Goal: Information Seeking & Learning: Check status

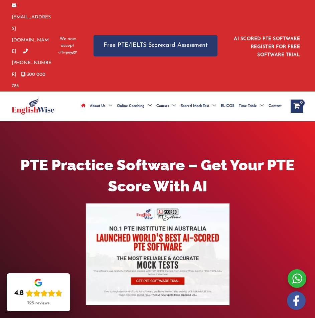
click at [32, 98] on img at bounding box center [33, 106] width 43 height 17
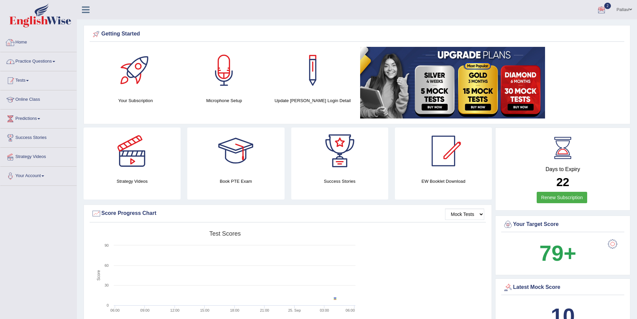
click at [20, 82] on link "Tests" at bounding box center [38, 79] width 76 height 17
click at [24, 121] on link "History" at bounding box center [43, 120] width 63 height 12
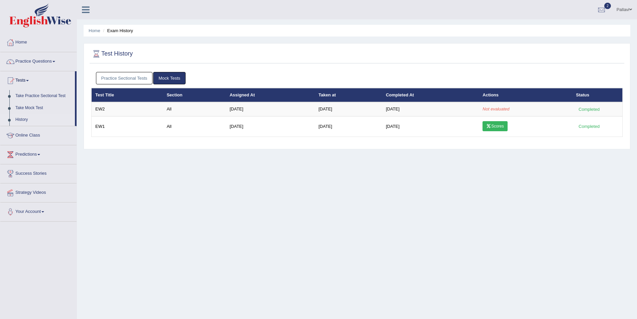
click at [140, 82] on link "Practice Sectional Tests" at bounding box center [124, 78] width 57 height 12
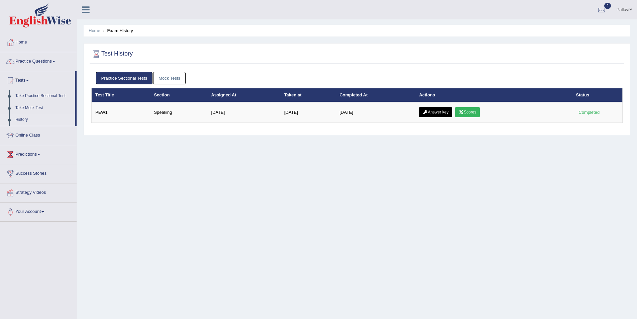
click at [176, 79] on link "Mock Tests" at bounding box center [169, 78] width 32 height 12
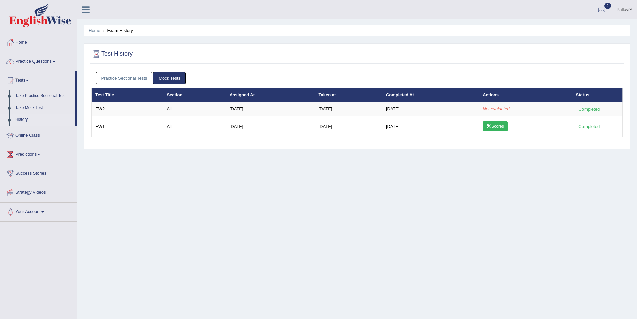
click at [620, 9] on link "Pallavi" at bounding box center [624, 8] width 25 height 17
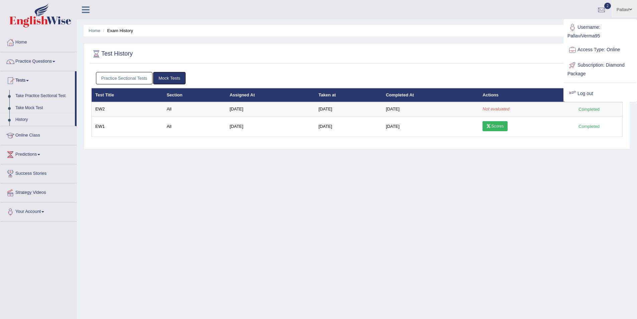
click at [594, 98] on link "Log out" at bounding box center [600, 93] width 72 height 15
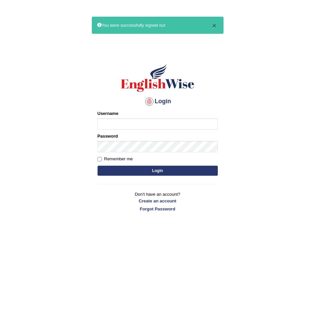
click at [216, 23] on button "×" at bounding box center [214, 25] width 4 height 7
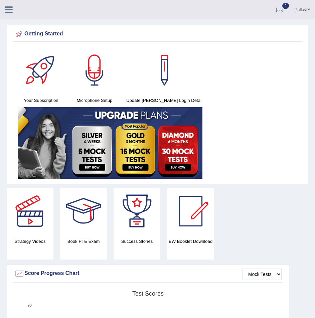
click at [279, 7] on div at bounding box center [280, 10] width 10 height 10
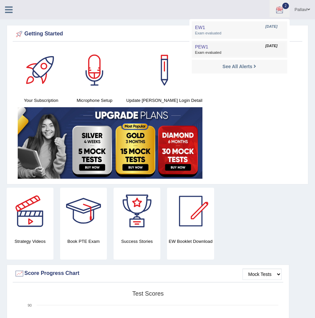
click at [230, 45] on link "PEW1 Sep 24, 2025 Exam evaluated" at bounding box center [240, 49] width 92 height 14
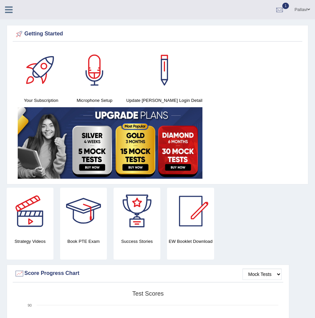
click at [278, 12] on div at bounding box center [280, 10] width 10 height 10
click at [226, 22] on li "EW1 Sep 25, 2025 Exam evaluated" at bounding box center [240, 29] width 96 height 17
click at [273, 10] on link "1" at bounding box center [280, 8] width 20 height 17
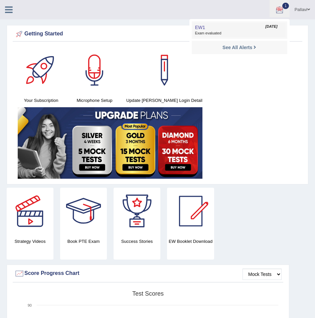
click at [238, 25] on link "EW1 Sep 25, 2025 Exam evaluated" at bounding box center [240, 30] width 92 height 14
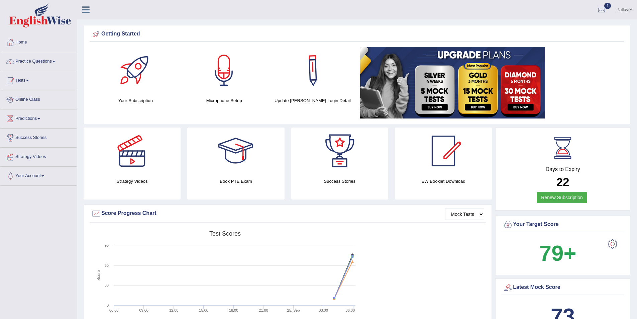
click at [37, 83] on link "Tests" at bounding box center [38, 79] width 76 height 17
click at [24, 118] on link "History" at bounding box center [43, 120] width 63 height 12
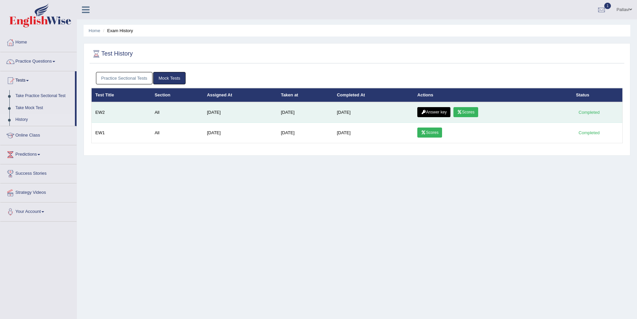
click at [470, 110] on link "Scores" at bounding box center [466, 112] width 25 height 10
click at [435, 110] on link "Answer key" at bounding box center [433, 112] width 33 height 10
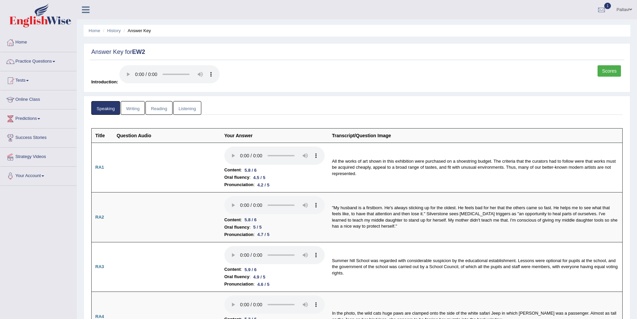
click at [140, 108] on link "Writing" at bounding box center [133, 108] width 24 height 14
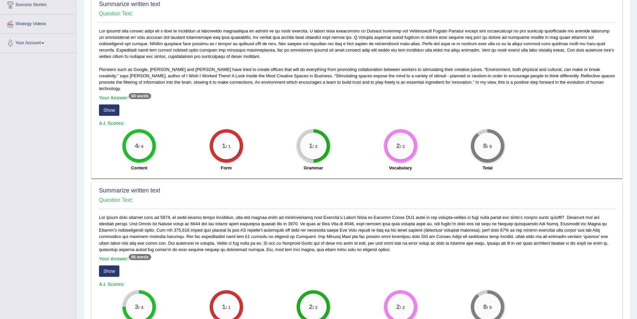
scroll to position [134, 0]
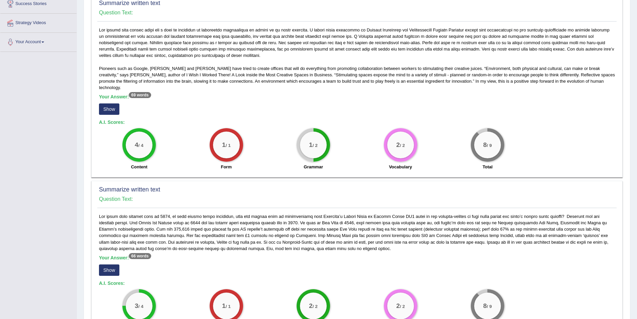
click at [116, 105] on button "Show" at bounding box center [109, 108] width 20 height 11
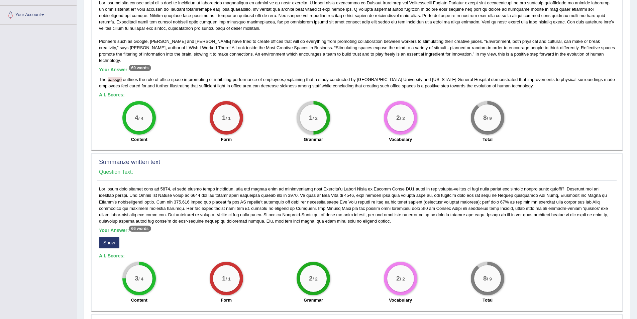
scroll to position [201, 0]
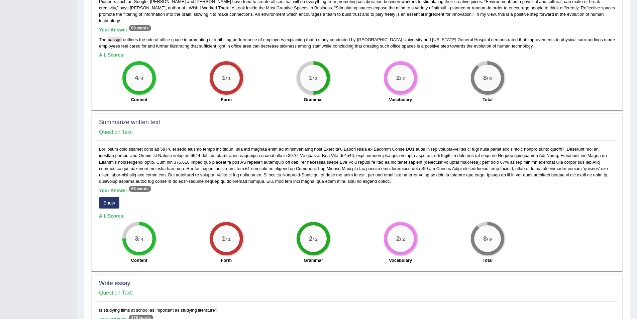
click at [108, 198] on button "Show" at bounding box center [109, 202] width 20 height 11
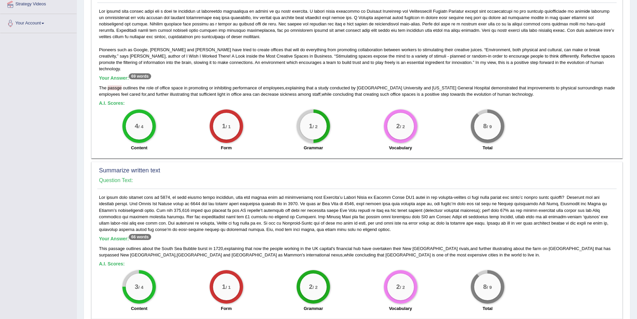
scroll to position [100, 0]
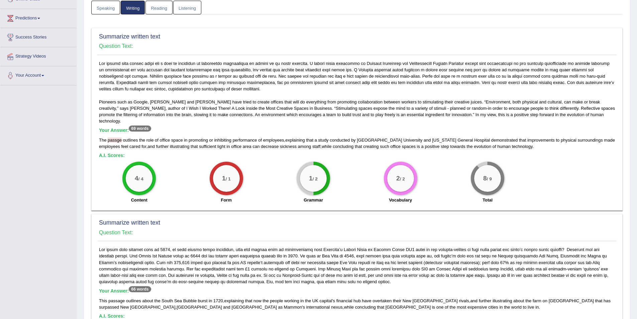
click at [106, 127] on b "Your Answer: 69 words" at bounding box center [125, 129] width 52 height 5
drag, startPoint x: 99, startPoint y: 135, endPoint x: 198, endPoint y: 134, distance: 99.7
click at [198, 134] on div "Pioneers such as Google, Walt Disney and Dyson have tried to create offices tha…" at bounding box center [357, 133] width 520 height 147
click at [198, 137] on span "promoting" at bounding box center [198, 139] width 19 height 5
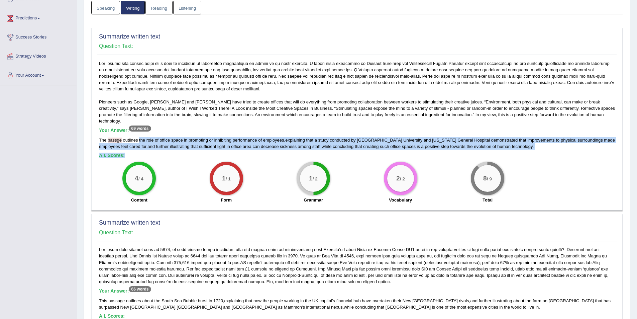
drag, startPoint x: 139, startPoint y: 134, endPoint x: 522, endPoint y: 144, distance: 383.2
click at [522, 144] on div "Pioneers such as Google, Walt Disney and Dyson have tried to create offices tha…" at bounding box center [357, 133] width 520 height 147
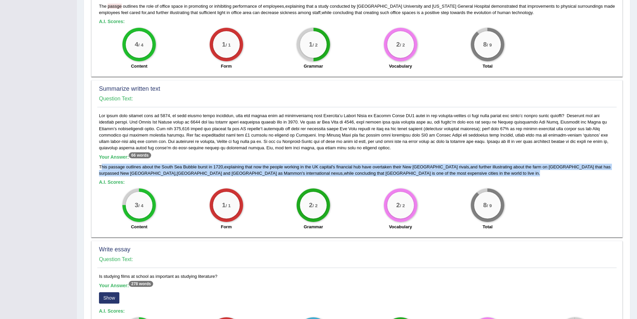
drag, startPoint x: 100, startPoint y: 162, endPoint x: 355, endPoint y: 169, distance: 254.7
click at [355, 169] on div "This passage outlines about the South Sea Bubble burst in 1720 , explaining tha…" at bounding box center [357, 170] width 516 height 13
drag, startPoint x: 346, startPoint y: 171, endPoint x: 103, endPoint y: 159, distance: 243.5
click at [103, 159] on div "Your Answer: 66 words This passage outlines about the South Sea Bubble burst in…" at bounding box center [357, 172] width 520 height 121
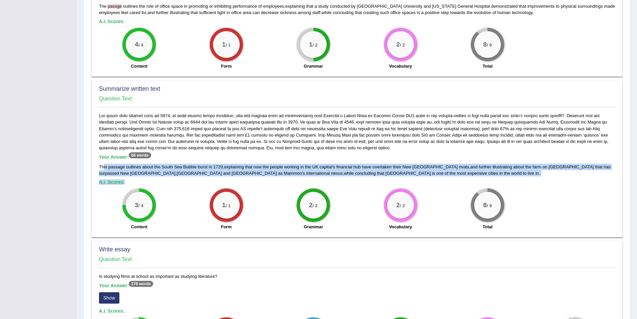
click at [103, 164] on span "This" at bounding box center [103, 166] width 8 height 5
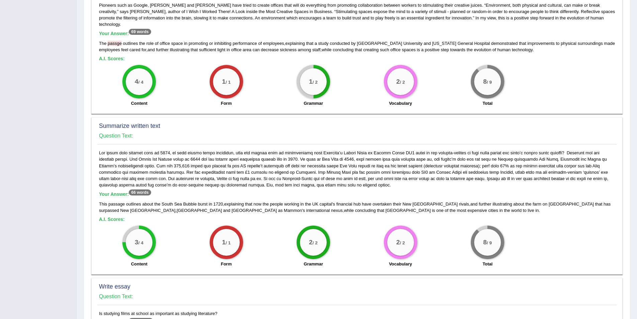
scroll to position [134, 0]
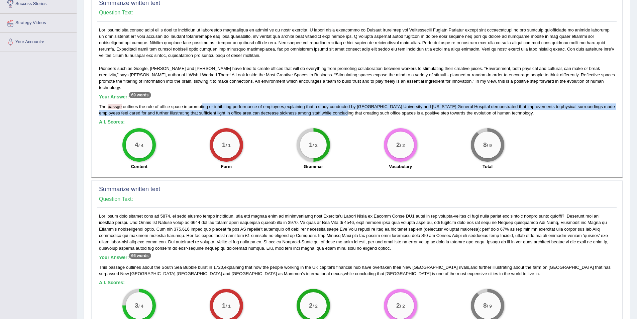
drag, startPoint x: 221, startPoint y: 100, endPoint x: 330, endPoint y: 106, distance: 109.6
click at [330, 106] on div "The passge outlines the role of office space in promoting or inhibiting perform…" at bounding box center [357, 109] width 516 height 13
click at [333, 110] on span "concluding" at bounding box center [343, 112] width 21 height 5
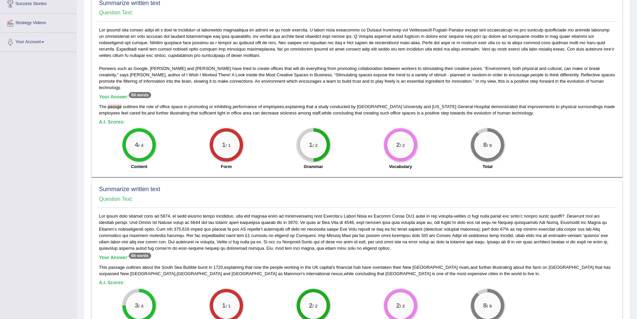
click at [333, 110] on span "concluding" at bounding box center [343, 112] width 21 height 5
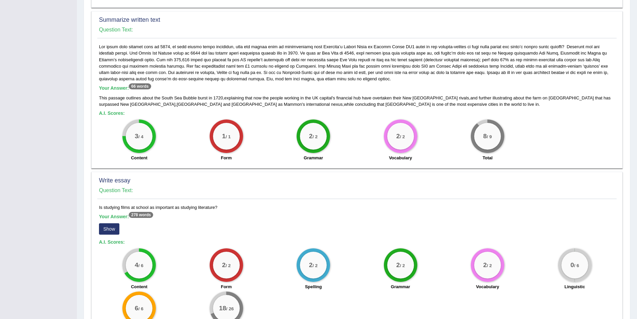
scroll to position [349, 0]
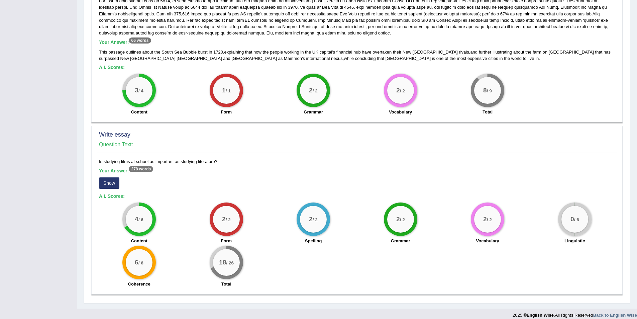
drag, startPoint x: 108, startPoint y: 177, endPoint x: 152, endPoint y: 185, distance: 44.4
click at [108, 177] on button "Show" at bounding box center [109, 182] width 20 height 11
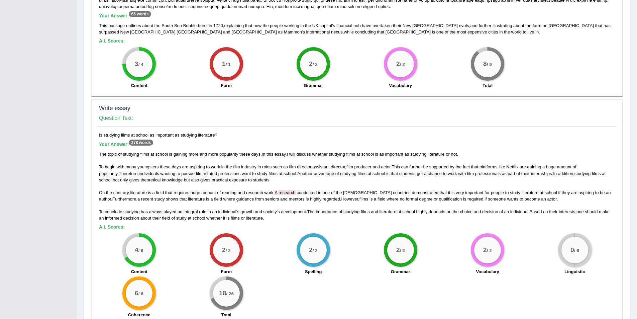
scroll to position [406, 0]
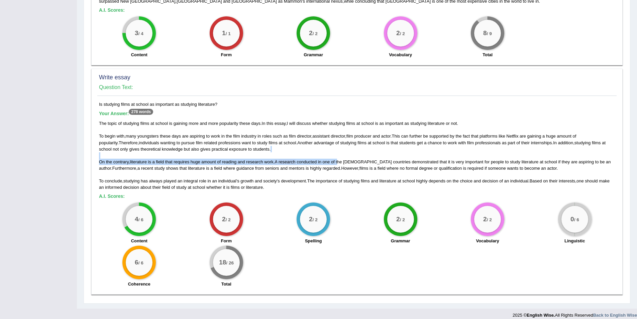
drag, startPoint x: 270, startPoint y: 152, endPoint x: 339, endPoint y: 158, distance: 69.2
click at [339, 158] on div "The topic of studying films at school is gaining more and more popularity these…" at bounding box center [357, 155] width 516 height 70
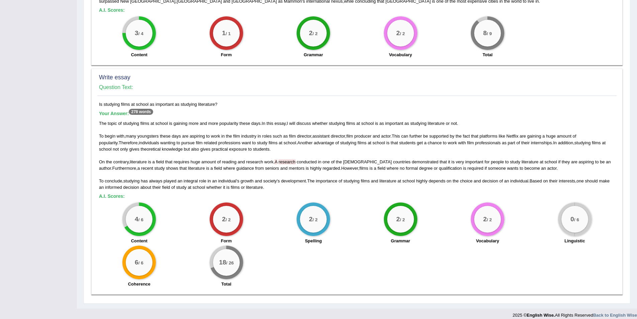
click at [319, 165] on div "The topic of studying films at school is gaining more and more popularity these…" at bounding box center [357, 155] width 516 height 70
drag, startPoint x: 303, startPoint y: 158, endPoint x: 266, endPoint y: 158, distance: 37.1
click at [266, 158] on div "The topic of studying films at school is gaining more and more popularity these…" at bounding box center [357, 155] width 516 height 70
click at [266, 159] on span "work" at bounding box center [268, 161] width 9 height 5
click at [266, 158] on div "The topic of studying films at school is gaining more and more popularity these…" at bounding box center [357, 155] width 516 height 70
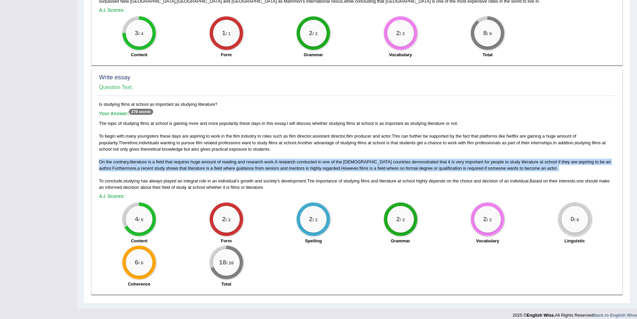
click at [267, 158] on div "The topic of studying films at school is gaining more and more popularity these…" at bounding box center [357, 155] width 516 height 70
click at [205, 159] on span "amount" at bounding box center [208, 161] width 14 height 5
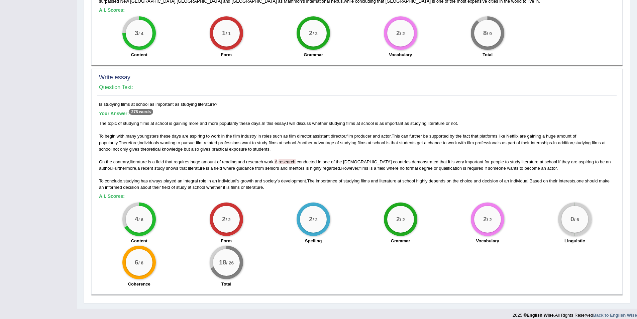
click at [162, 147] on span "knowledge" at bounding box center [172, 149] width 21 height 5
drag, startPoint x: 102, startPoint y: 118, endPoint x: 322, endPoint y: 122, distance: 220.2
click at [322, 122] on div "The topic of studying films at school is gaining more and more popularity these…" at bounding box center [357, 155] width 516 height 70
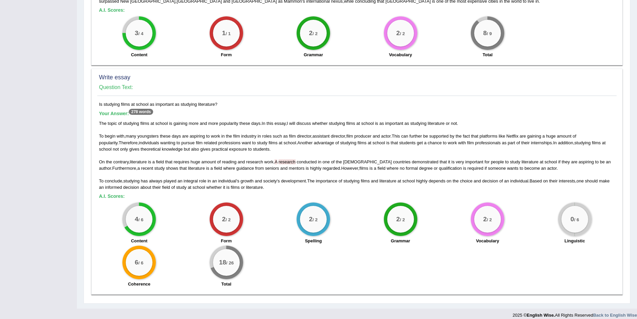
click at [303, 133] on span "director" at bounding box center [304, 135] width 14 height 5
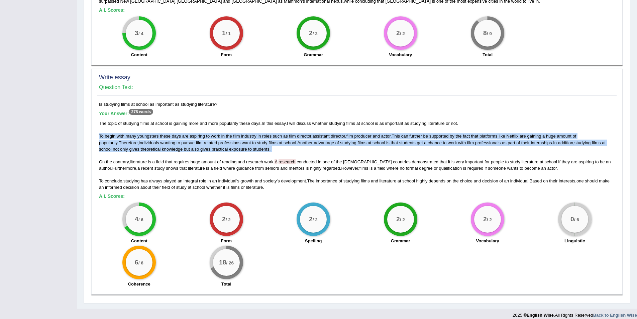
click at [303, 133] on span "director" at bounding box center [304, 135] width 14 height 5
click at [314, 140] on span "advantage" at bounding box center [324, 142] width 20 height 5
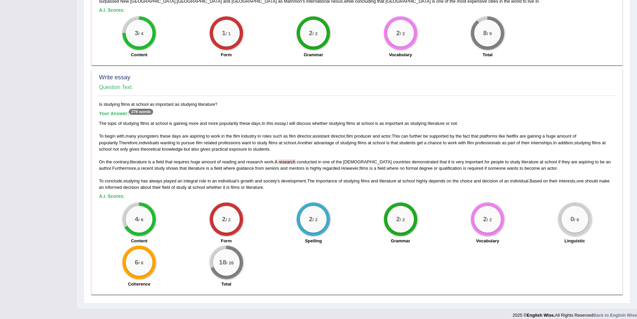
click at [212, 147] on span "practical" at bounding box center [220, 149] width 16 height 5
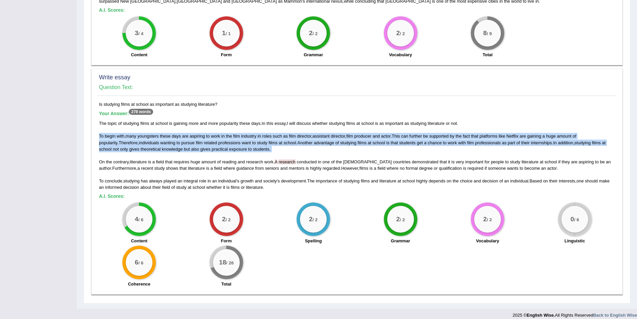
click at [212, 147] on span "practical" at bounding box center [220, 149] width 16 height 5
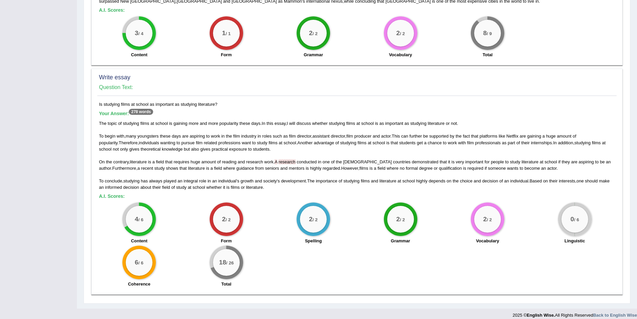
click at [200, 159] on span "huge" at bounding box center [196, 161] width 10 height 5
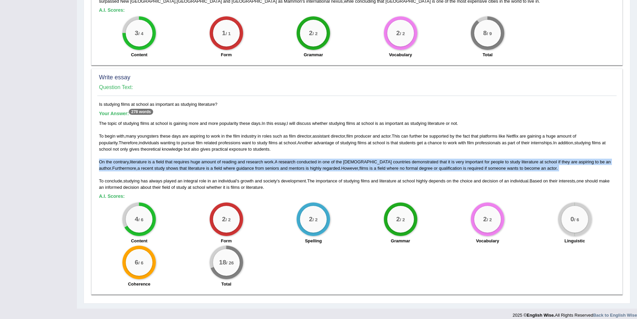
click at [200, 159] on span "huge" at bounding box center [196, 161] width 10 height 5
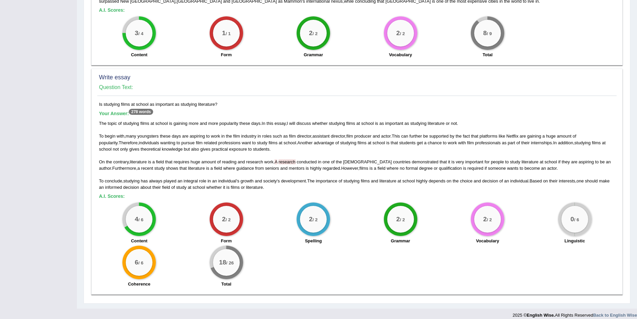
click at [194, 178] on span "integral" at bounding box center [191, 180] width 14 height 5
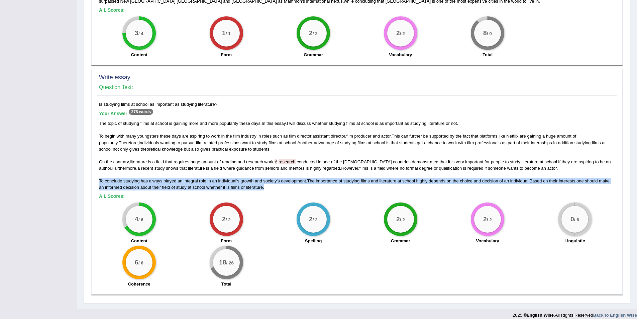
click at [195, 178] on span "integral" at bounding box center [191, 180] width 14 height 5
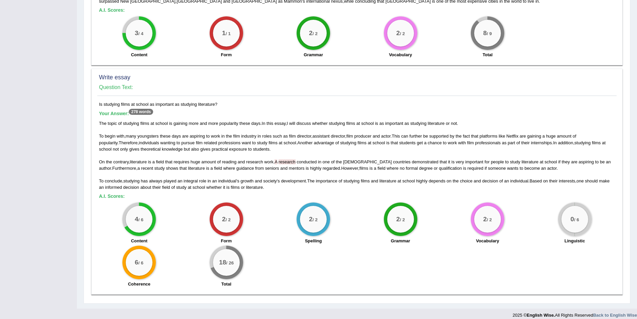
click at [251, 202] on div "2 / 2 Form" at bounding box center [226, 223] width 87 height 43
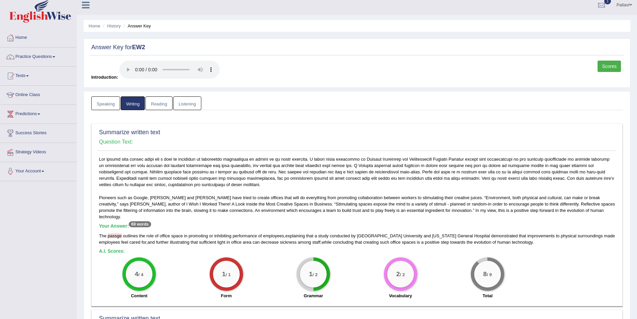
scroll to position [0, 0]
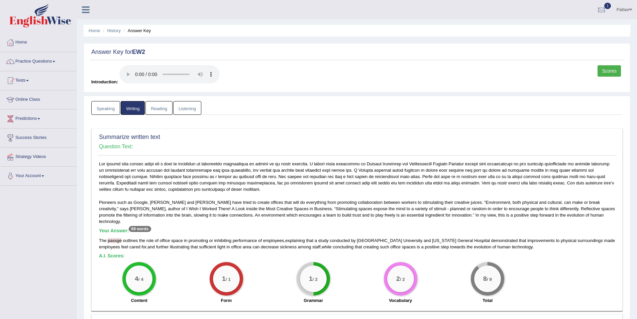
click at [150, 102] on link "Reading" at bounding box center [159, 108] width 27 height 14
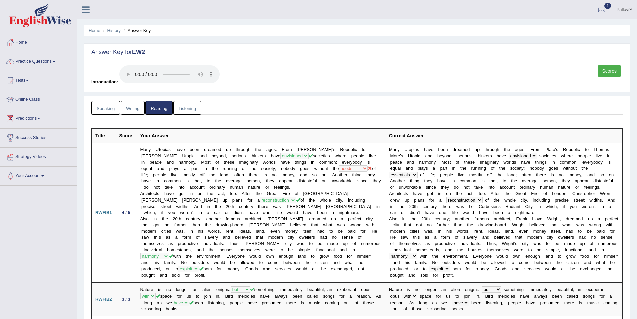
click at [187, 113] on link "Listening" at bounding box center [187, 108] width 28 height 14
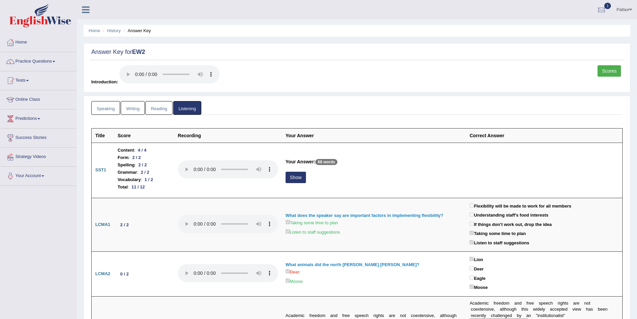
click at [167, 110] on link "Reading" at bounding box center [159, 108] width 27 height 14
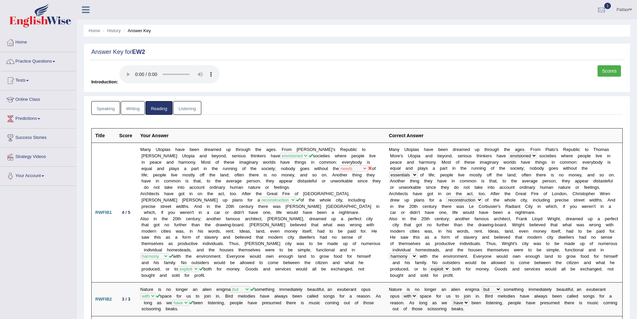
click at [108, 110] on link "Speaking" at bounding box center [105, 108] width 29 height 14
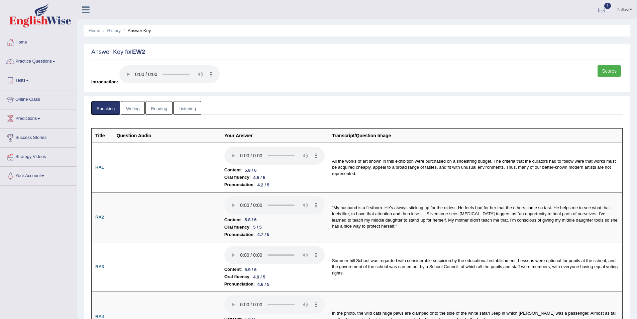
click at [133, 110] on link "Writing" at bounding box center [133, 108] width 24 height 14
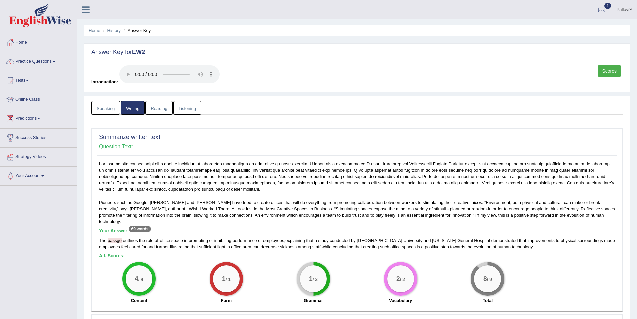
click at [102, 107] on link "Speaking" at bounding box center [105, 108] width 29 height 14
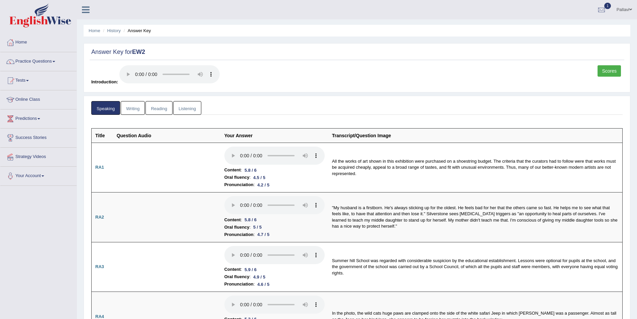
click at [581, 75] on div "Scores Introduction:" at bounding box center [357, 76] width 535 height 23
click at [601, 75] on link "Scores" at bounding box center [609, 70] width 23 height 11
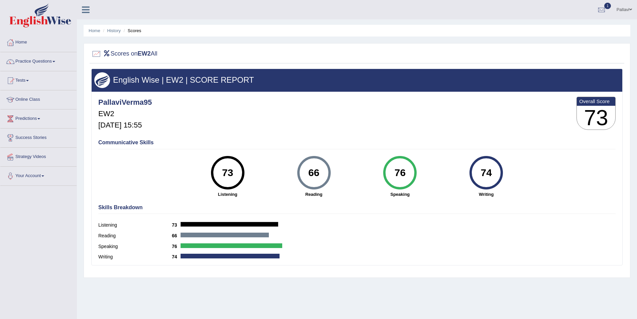
click at [509, 183] on div "Communicative Skills 73 Listening 66 [GEOGRAPHIC_DATA] 76 Speaking 74 Writing" at bounding box center [357, 167] width 521 height 63
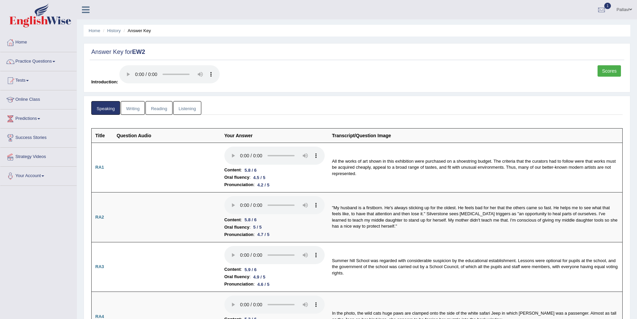
click at [606, 14] on div at bounding box center [602, 10] width 10 height 10
click at [458, 15] on ul "Pallavi Toggle navigation Username: PallaviVerma95 Access Type: Online Subscrip…" at bounding box center [441, 9] width 392 height 19
click at [602, 5] on div at bounding box center [602, 10] width 10 height 10
click at [563, 22] on li "EW2 Sep 25, 2025 Exam evaluated" at bounding box center [562, 29] width 96 height 17
click at [612, 70] on link "Scores" at bounding box center [609, 70] width 23 height 11
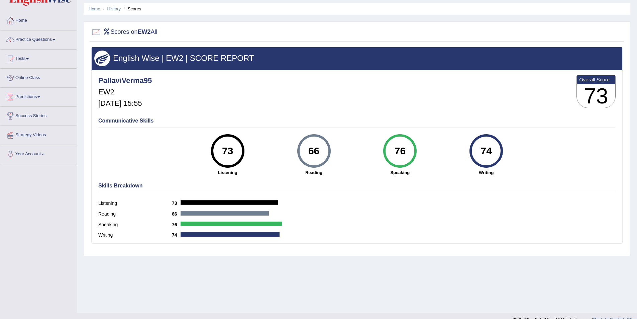
scroll to position [32, 0]
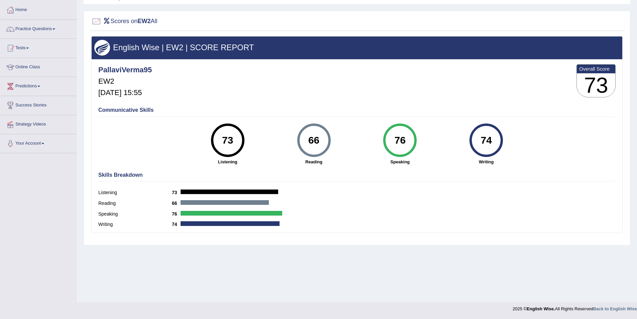
drag, startPoint x: 542, startPoint y: 143, endPoint x: 520, endPoint y: 148, distance: 22.6
click at [520, 148] on div "Communicative Skills 73 Listening 66 [GEOGRAPHIC_DATA] 76 Speaking 74 Writing" at bounding box center [357, 135] width 521 height 63
click at [356, 108] on h4 "Communicative Skills" at bounding box center [357, 110] width 518 height 6
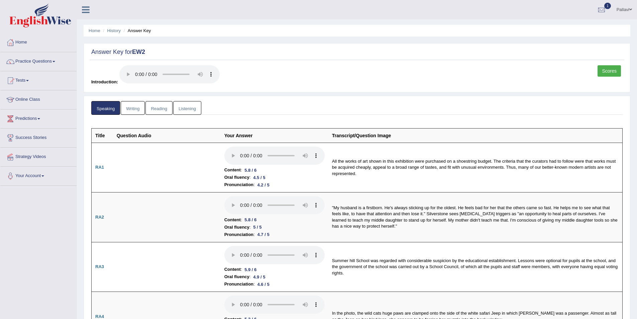
click at [120, 108] on li "Speaking" at bounding box center [105, 108] width 29 height 14
click at [139, 109] on link "Writing" at bounding box center [133, 108] width 24 height 14
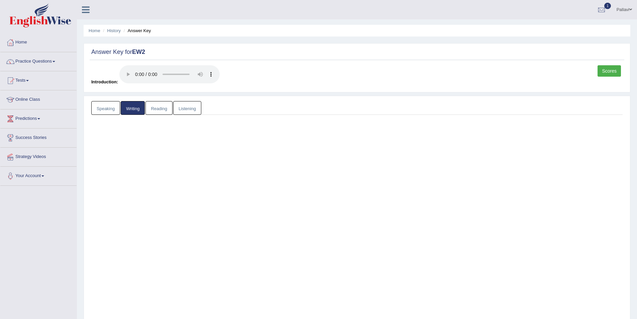
click at [157, 110] on link "Reading" at bounding box center [159, 108] width 27 height 14
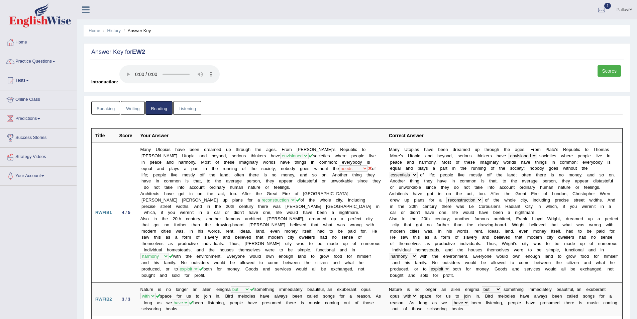
click at [204, 111] on ul "Speaking Writing Reading Listening" at bounding box center [357, 108] width 532 height 14
click at [183, 112] on link "Listening" at bounding box center [187, 108] width 28 height 14
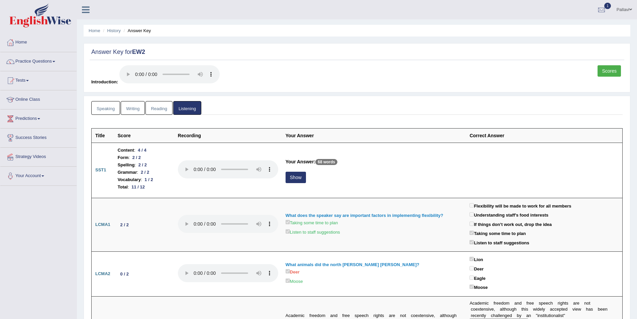
click at [104, 108] on link "Speaking" at bounding box center [105, 108] width 29 height 14
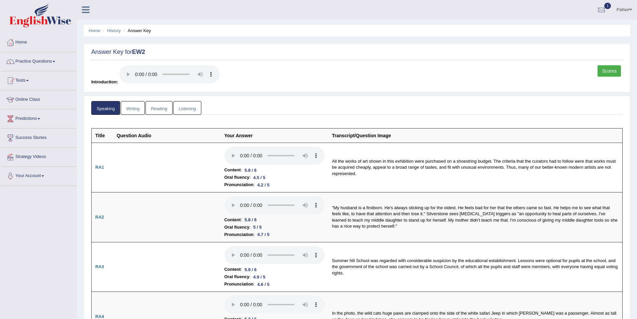
click at [133, 110] on link "Writing" at bounding box center [133, 108] width 24 height 14
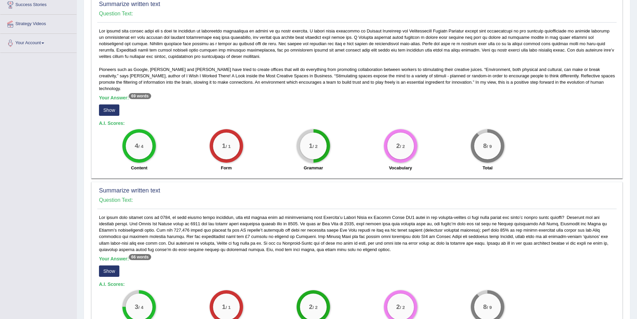
scroll to position [100, 0]
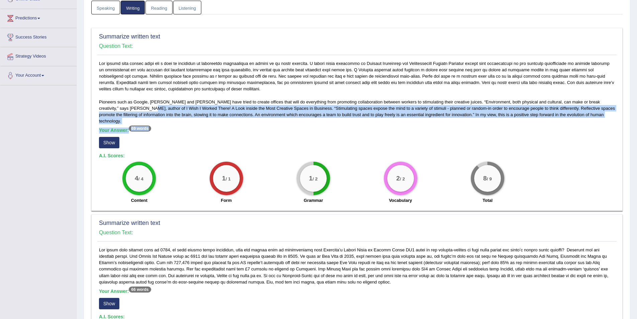
drag, startPoint x: 126, startPoint y: 110, endPoint x: 181, endPoint y: 121, distance: 55.8
click at [181, 121] on div "Pioneers such as Google, Walt Disney and Dyson have tried to create offices tha…" at bounding box center [357, 133] width 520 height 147
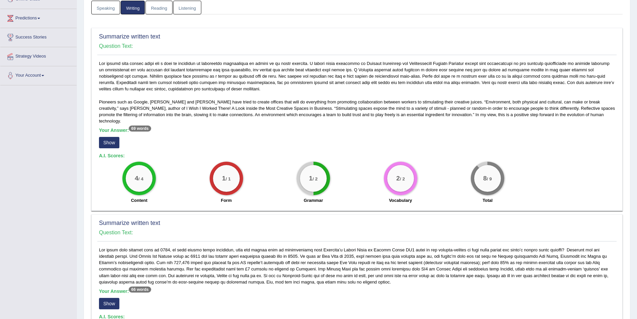
click at [181, 127] on h5 "Your Answer: 69 words" at bounding box center [357, 130] width 516 height 6
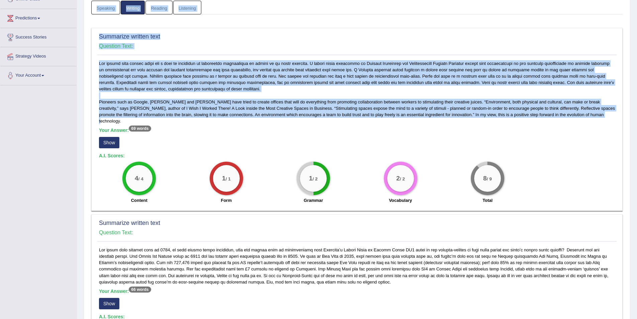
drag, startPoint x: 596, startPoint y: 115, endPoint x: 91, endPoint y: 71, distance: 507.5
click at [85, 65] on div "Speaking Writing Reading Listening Title Question Audio Your Answer Transcript/…" at bounding box center [357, 273] width 547 height 557
click at [97, 72] on div "Summarize written text Question Text: Pioneers such as Google, Walt Disney and …" at bounding box center [357, 119] width 532 height 183
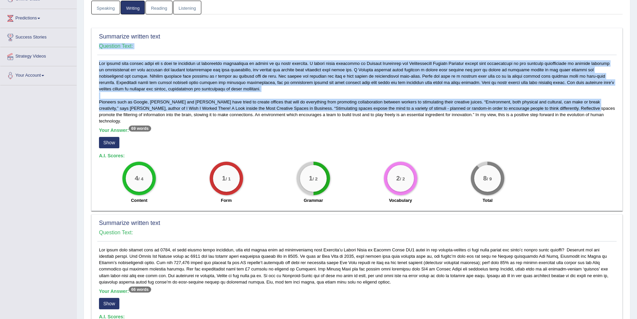
drag, startPoint x: 97, startPoint y: 67, endPoint x: 571, endPoint y: 110, distance: 475.6
click at [570, 110] on div "Summarize written text Question Text: Pioneers such as Google, Walt Disney and …" at bounding box center [357, 119] width 532 height 183
click at [571, 110] on div "Pioneers such as Google, Walt Disney and Dyson have tried to create offices tha…" at bounding box center [357, 133] width 520 height 147
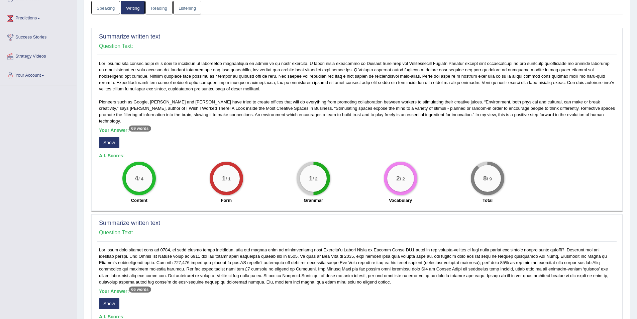
click at [599, 113] on div "Pioneers such as Google, Walt Disney and Dyson have tried to create offices tha…" at bounding box center [357, 133] width 520 height 147
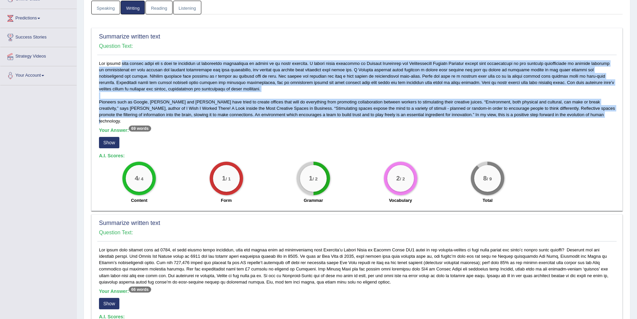
drag, startPoint x: 602, startPoint y: 115, endPoint x: 99, endPoint y: 66, distance: 505.6
click at [99, 66] on div "Pioneers such as Google, Walt Disney and Dyson have tried to create offices tha…" at bounding box center [357, 133] width 520 height 147
click at [132, 68] on div "Pioneers such as Google, Walt Disney and Dyson have tried to create offices tha…" at bounding box center [357, 133] width 520 height 147
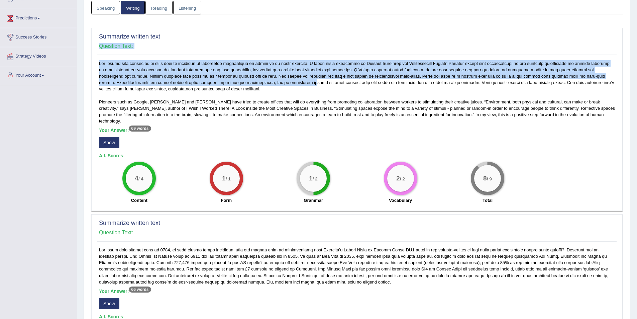
drag, startPoint x: 96, startPoint y: 62, endPoint x: 269, endPoint y: 84, distance: 174.3
click at [269, 84] on div "Summarize written text Question Text: Pioneers such as Google, Walt Disney and …" at bounding box center [357, 119] width 532 height 183
click at [269, 84] on div "Pioneers such as Google, Walt Disney and Dyson have tried to create offices tha…" at bounding box center [357, 133] width 520 height 147
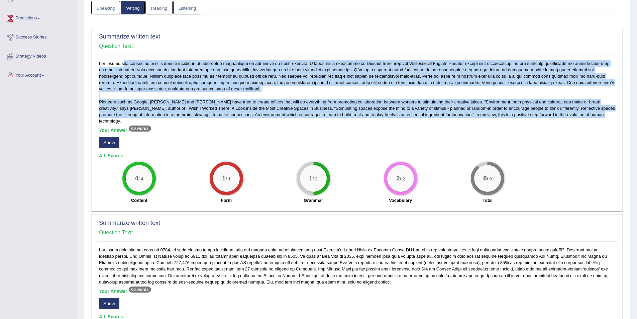
drag, startPoint x: 107, startPoint y: 66, endPoint x: 592, endPoint y: 115, distance: 488.2
click at [592, 115] on div "Pioneers such as Google, Walt Disney and Dyson have tried to create offices tha…" at bounding box center [357, 133] width 520 height 147
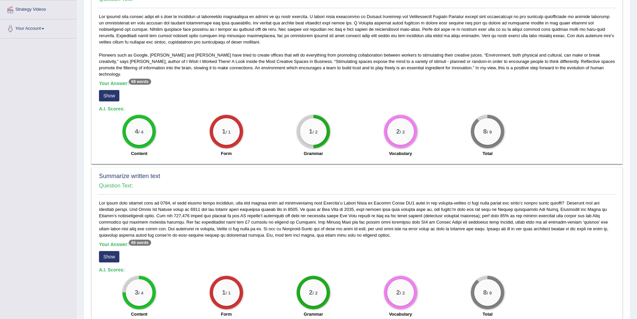
scroll to position [201, 0]
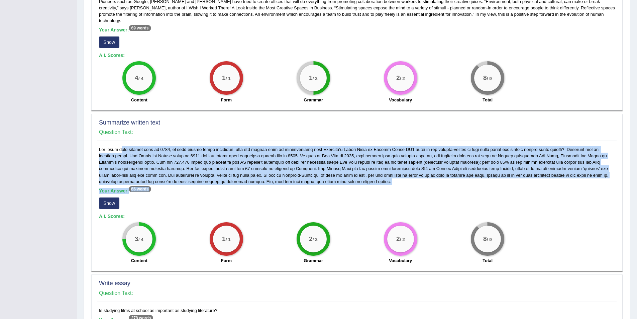
drag, startPoint x: 356, startPoint y: 177, endPoint x: 100, endPoint y: 141, distance: 258.4
click at [100, 146] on div "Your Answer: 66 words Show A.I. Scores: 3 / 4 Content 1 / 1 Form 2 / 2 Grammar …" at bounding box center [357, 206] width 520 height 121
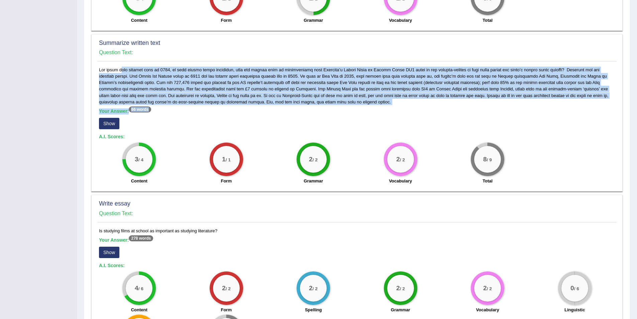
scroll to position [350, 0]
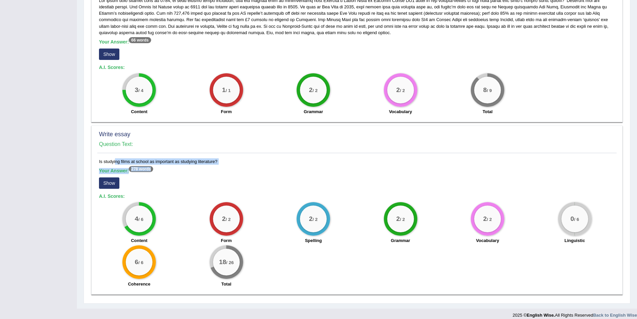
drag, startPoint x: 98, startPoint y: 155, endPoint x: 225, endPoint y: 159, distance: 127.8
click at [225, 159] on div "Is studying films at school as important as studying literature? Your Answer: 2…" at bounding box center [357, 224] width 520 height 132
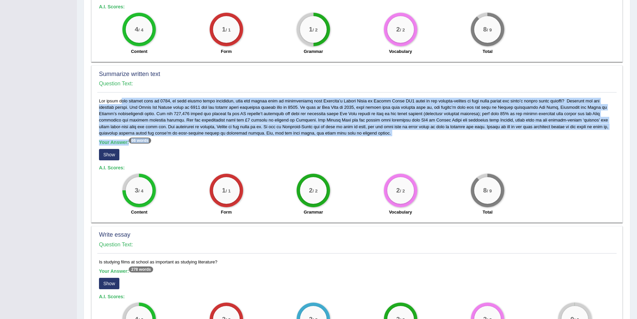
drag, startPoint x: 368, startPoint y: 133, endPoint x: 98, endPoint y: 91, distance: 272.5
click at [98, 98] on div "Your Answer: 66 words Show A.I. Scores: 3 / 4 Content 1 / 1 Form 2 / 2 Grammar …" at bounding box center [357, 158] width 520 height 121
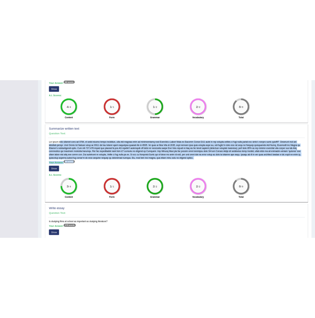
scroll to position [115, 0]
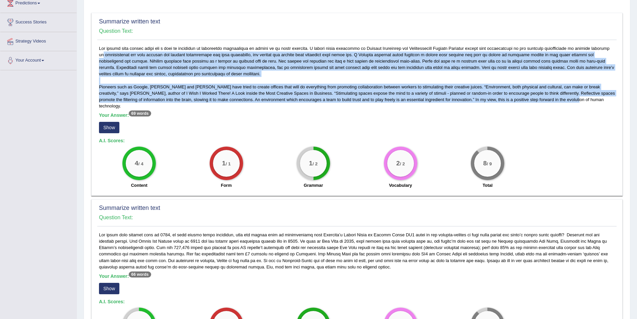
drag, startPoint x: 111, startPoint y: 56, endPoint x: 558, endPoint y: 101, distance: 448.8
click at [558, 101] on div "Pioneers such as Google, Walt Disney and Dyson have tried to create offices tha…" at bounding box center [357, 118] width 520 height 147
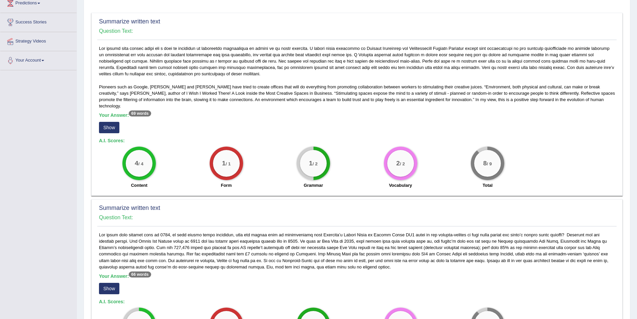
click at [596, 105] on div "Pioneers such as Google, Walt Disney and Dyson have tried to create offices tha…" at bounding box center [357, 118] width 520 height 147
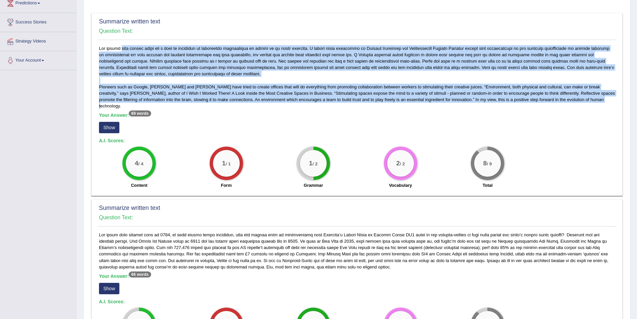
drag, startPoint x: 577, startPoint y: 100, endPoint x: 99, endPoint y: 49, distance: 480.8
click at [99, 49] on div "Pioneers such as Google, Walt Disney and Dyson have tried to create offices tha…" at bounding box center [357, 118] width 520 height 147
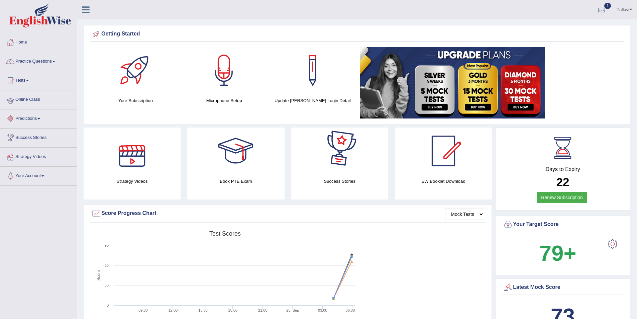
click at [43, 76] on link "Tests" at bounding box center [38, 79] width 76 height 17
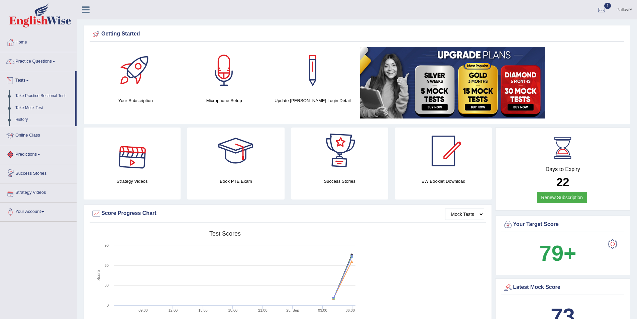
click at [27, 115] on link "History" at bounding box center [43, 120] width 63 height 12
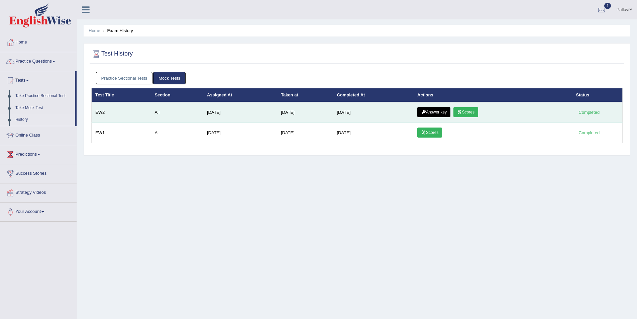
click at [437, 110] on link "Answer key" at bounding box center [433, 112] width 33 height 10
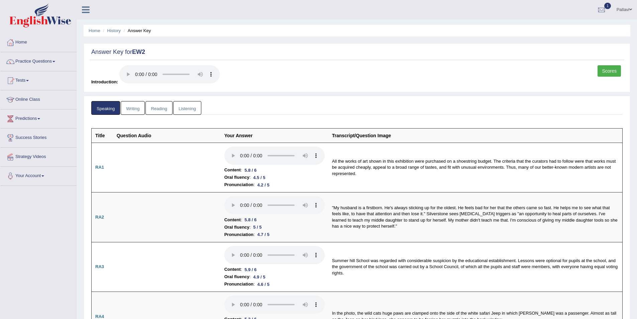
click at [605, 64] on div "Answer Key for EW2 Scores Introduction:" at bounding box center [357, 67] width 547 height 49
click at [617, 72] on link "Scores" at bounding box center [609, 70] width 23 height 11
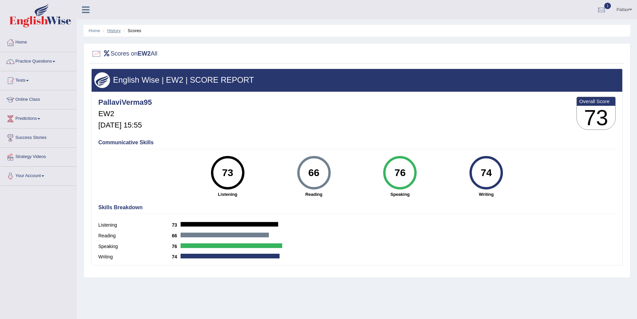
click at [120, 33] on link "History" at bounding box center [113, 30] width 13 height 5
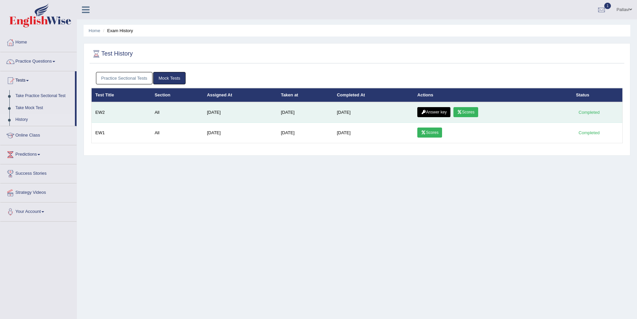
click at [423, 111] on icon at bounding box center [423, 112] width 5 height 4
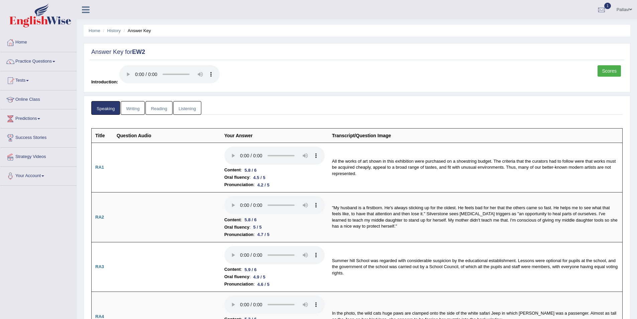
click at [171, 108] on link "Reading" at bounding box center [159, 108] width 27 height 14
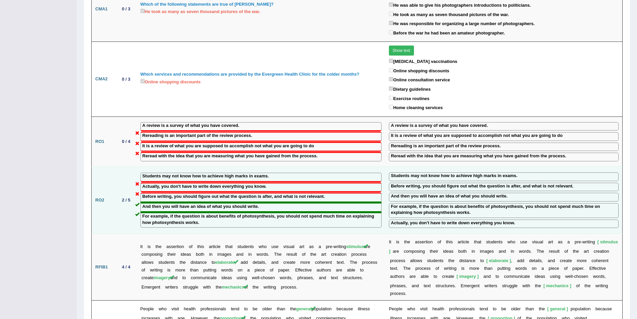
scroll to position [602, 0]
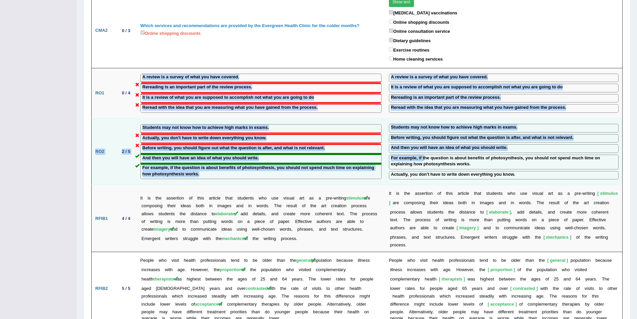
drag, startPoint x: 148, startPoint y: 70, endPoint x: 415, endPoint y: 143, distance: 277.4
click at [415, 143] on tbody "Title Score Your Answer Correct Answer RWFIB1 4 / 5 Many Utopias have been drea…" at bounding box center [357, 56] width 531 height 1061
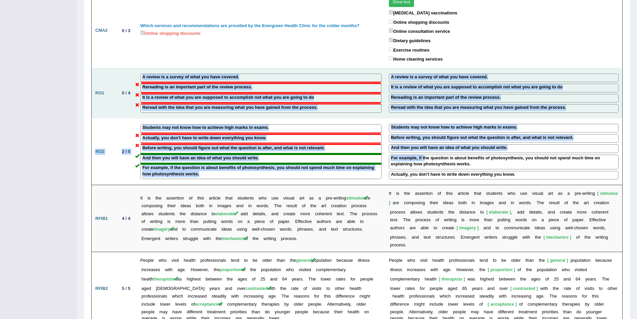
click at [253, 102] on td "A review is a survey of what you have covered. Rereading is an important part o…" at bounding box center [261, 93] width 249 height 50
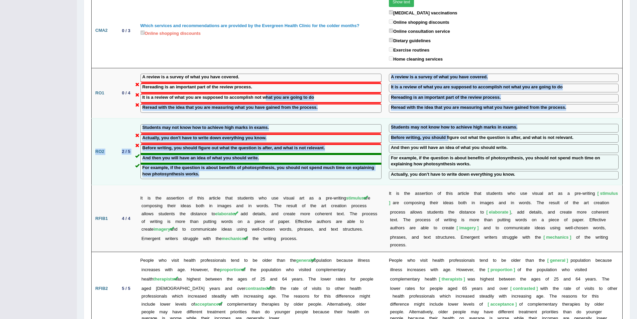
drag, startPoint x: 256, startPoint y: 82, endPoint x: 450, endPoint y: 129, distance: 199.0
click at [448, 129] on tbody "Title Score Your Answer Correct Answer RWFIB1 4 / 5 Many Utopias have been drea…" at bounding box center [357, 56] width 531 height 1061
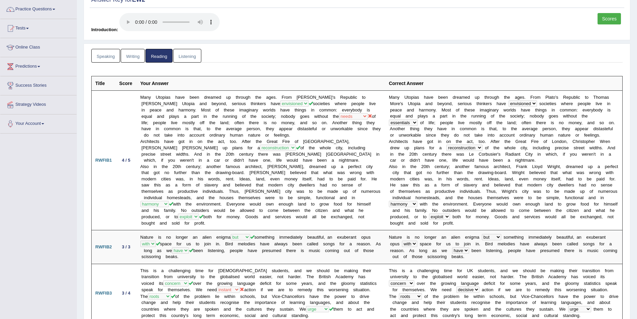
scroll to position [0, 0]
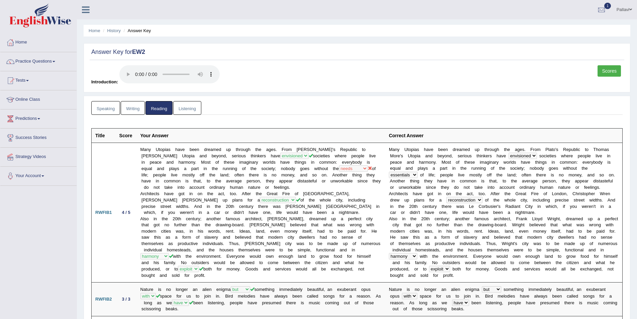
click at [128, 106] on link "Writing" at bounding box center [133, 108] width 24 height 14
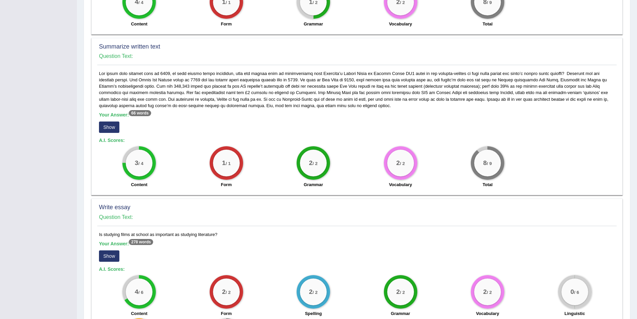
scroll to position [216, 0]
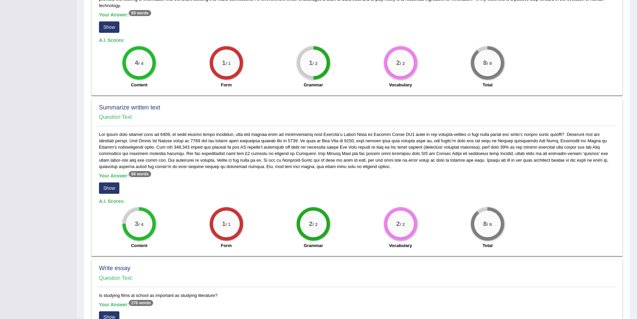
click at [108, 182] on button "Show" at bounding box center [109, 187] width 20 height 11
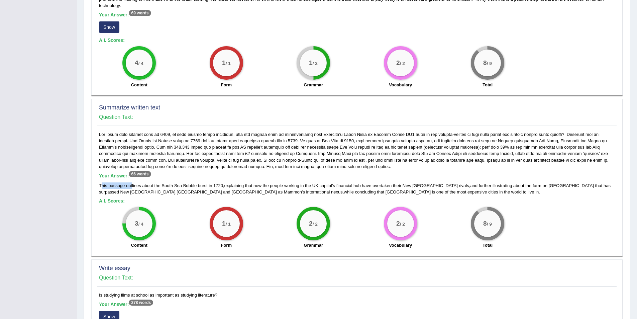
drag, startPoint x: 102, startPoint y: 180, endPoint x: 131, endPoint y: 182, distance: 29.1
click at [131, 182] on div "This passage outlines about the South Sea Bubble burst in 1720 , explaining tha…" at bounding box center [357, 188] width 516 height 13
click at [132, 182] on div "This passage outlines about the South Sea Bubble burst in 1720 , explaining tha…" at bounding box center [357, 188] width 516 height 13
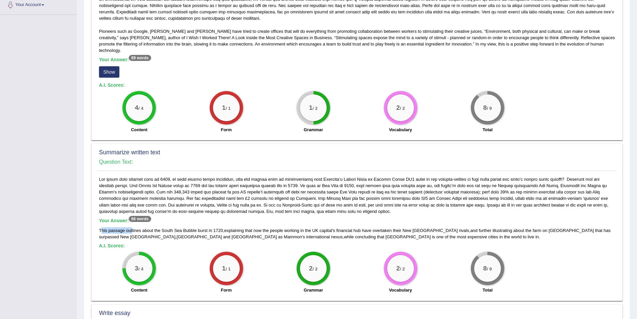
scroll to position [115, 0]
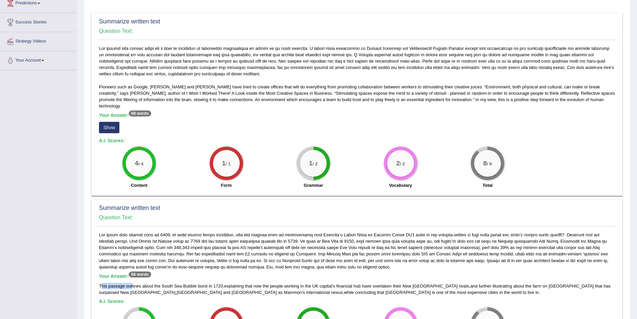
click at [102, 125] on button "Show" at bounding box center [109, 127] width 20 height 11
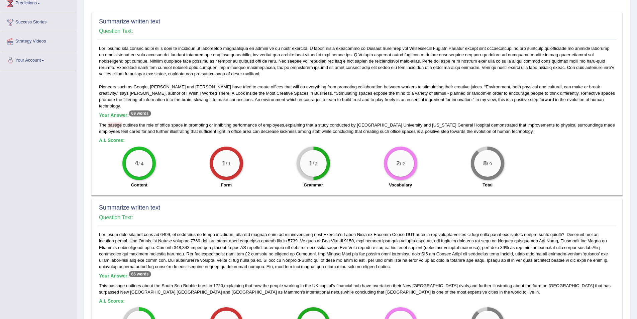
click at [127, 122] on div "The passge outlines the role of office space in promoting or inhibiting perform…" at bounding box center [357, 128] width 516 height 13
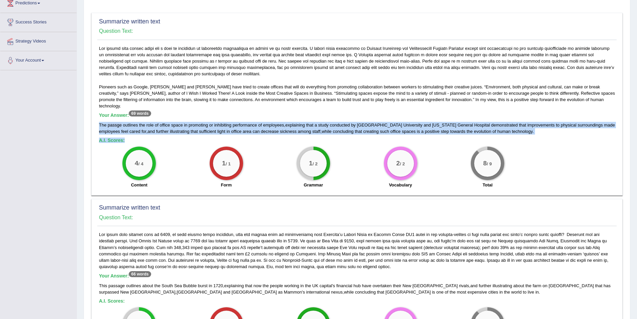
drag, startPoint x: 99, startPoint y: 114, endPoint x: 510, endPoint y: 131, distance: 411.2
click at [510, 131] on div "Pioneers such as Google, Walt Disney and Dyson have tried to create offices tha…" at bounding box center [357, 118] width 520 height 147
click at [510, 138] on h5 "A.I. Scores:" at bounding box center [357, 140] width 516 height 5
drag, startPoint x: 529, startPoint y: 122, endPoint x: 98, endPoint y: 116, distance: 430.3
click at [98, 116] on div "Pioneers such as Google, Walt Disney and Dyson have tried to create offices tha…" at bounding box center [357, 118] width 520 height 147
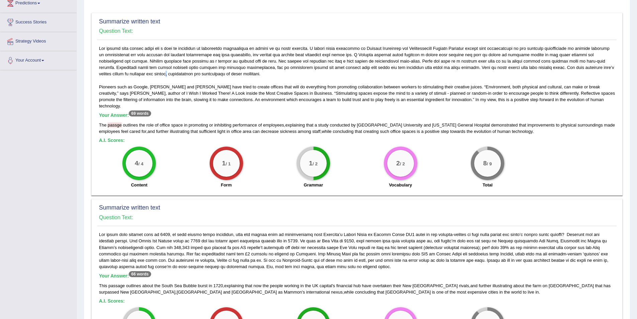
click at [136, 74] on div "Pioneers such as Google, Walt Disney and Dyson have tried to create offices tha…" at bounding box center [357, 118] width 520 height 147
drag, startPoint x: 101, startPoint y: 116, endPoint x: 132, endPoint y: 120, distance: 31.5
click at [132, 122] on div "The passge outlines the role of office space in promoting or inhibiting perform…" at bounding box center [357, 128] width 516 height 13
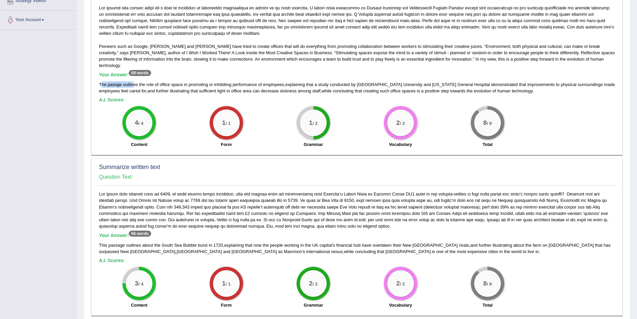
scroll to position [216, 0]
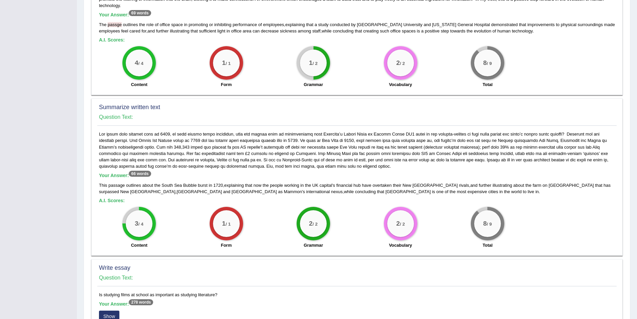
click at [135, 173] on h5 "Your Answer: 66 words" at bounding box center [357, 176] width 516 height 6
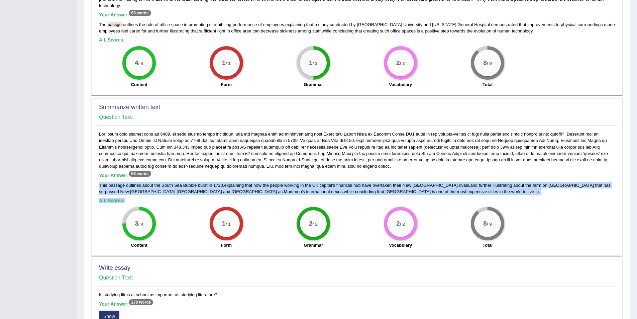
drag, startPoint x: 100, startPoint y: 180, endPoint x: 342, endPoint y: 191, distance: 241.8
click at [342, 191] on div "Your Answer: 66 words This passage outlines about the South Sea Bubble burst in…" at bounding box center [357, 191] width 520 height 121
click at [306, 189] on span "international" at bounding box center [318, 191] width 24 height 5
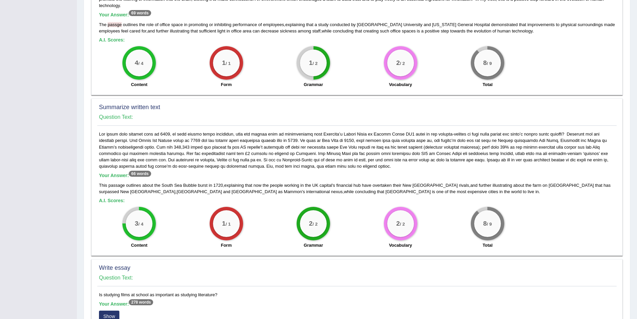
scroll to position [349, 0]
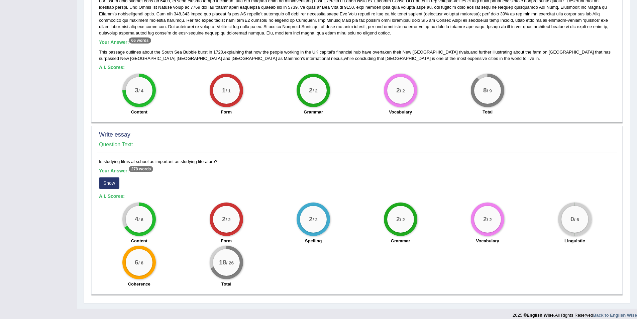
click at [111, 179] on button "Show" at bounding box center [109, 182] width 20 height 11
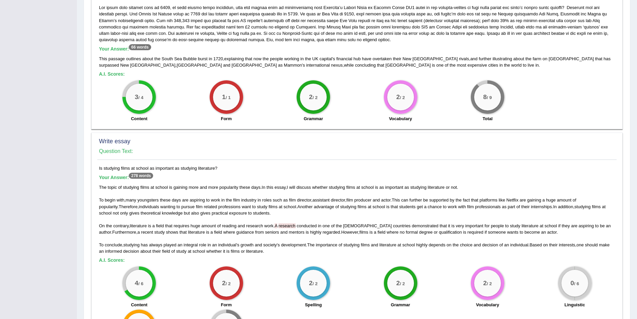
scroll to position [406, 0]
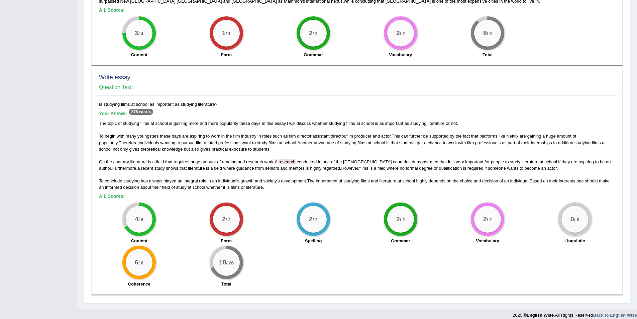
drag, startPoint x: 150, startPoint y: 151, endPoint x: 108, endPoint y: 138, distance: 43.6
click at [150, 151] on div "The topic of studying films at school is gaining more and more popularity these…" at bounding box center [357, 155] width 516 height 70
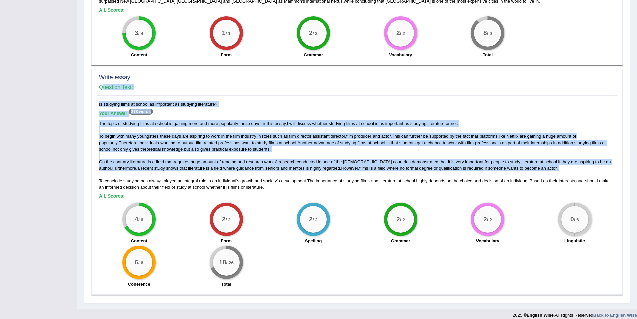
drag, startPoint x: 97, startPoint y: 117, endPoint x: 283, endPoint y: 168, distance: 193.1
click at [283, 168] on div "Write essay Question Text: Is studying films at school as important as studying…" at bounding box center [357, 182] width 532 height 226
click at [283, 167] on div "The topic of studying films at school is gaining more and more popularity these…" at bounding box center [357, 155] width 516 height 70
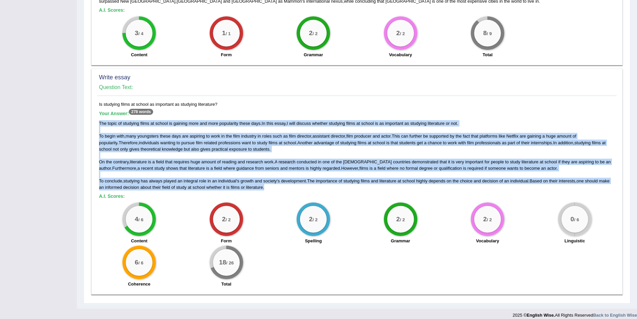
drag, startPoint x: 271, startPoint y: 180, endPoint x: 98, endPoint y: 117, distance: 183.6
click at [98, 117] on div "Is studying films at school as important as studying literature? Your Answer: 2…" at bounding box center [357, 196] width 520 height 190
click at [100, 121] on span "The" at bounding box center [102, 123] width 7 height 5
drag, startPoint x: 98, startPoint y: 114, endPoint x: 277, endPoint y: 181, distance: 191.3
click at [277, 181] on div "Is studying films at school as important as studying literature? Your Answer: 2…" at bounding box center [357, 196] width 520 height 190
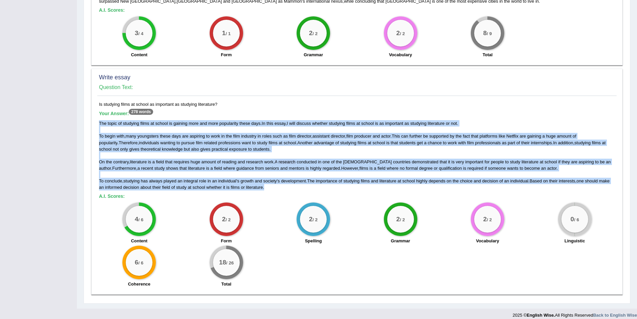
drag, startPoint x: 580, startPoint y: 214, endPoint x: 564, endPoint y: 214, distance: 15.7
click at [564, 214] on div "0 / 6" at bounding box center [575, 219] width 27 height 27
drag, startPoint x: 265, startPoint y: 181, endPoint x: 99, endPoint y: 115, distance: 179.1
click at [99, 115] on div "Is studying films at school as important as studying literature? Your Answer: 2…" at bounding box center [357, 196] width 520 height 190
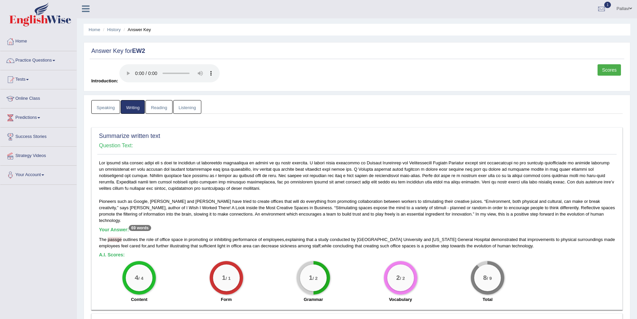
scroll to position [0, 0]
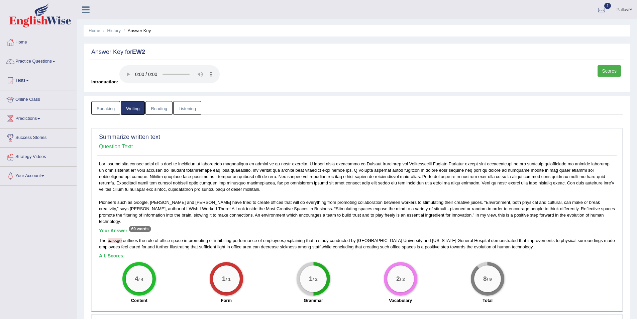
click at [610, 74] on link "Scores" at bounding box center [609, 70] width 23 height 11
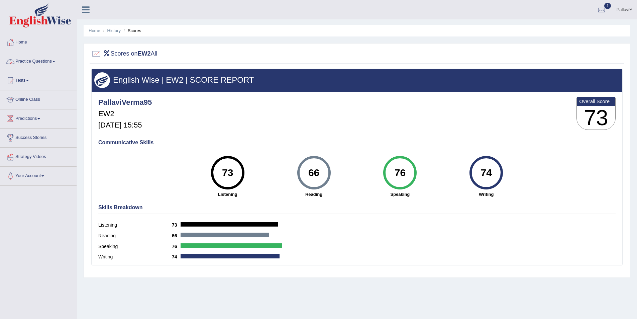
click at [49, 47] on link "Home" at bounding box center [38, 41] width 76 height 17
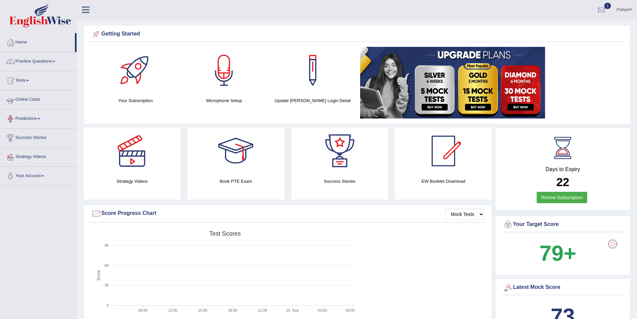
click at [39, 100] on link "Online Class" at bounding box center [38, 98] width 76 height 17
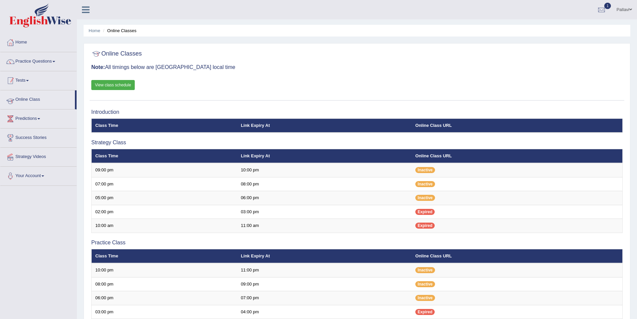
click at [40, 79] on link "Tests" at bounding box center [38, 79] width 76 height 17
click at [25, 115] on link "History" at bounding box center [43, 120] width 63 height 12
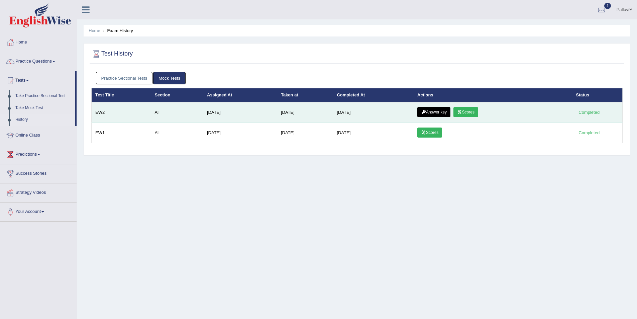
click at [436, 108] on link "Answer key" at bounding box center [433, 112] width 33 height 10
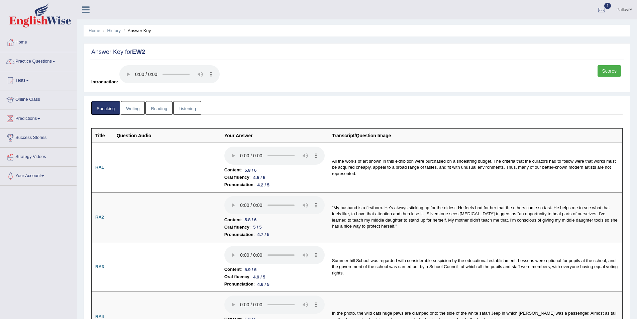
click at [138, 110] on link "Writing" at bounding box center [133, 108] width 24 height 14
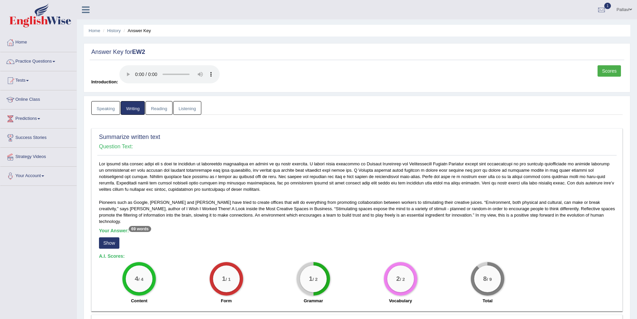
click at [154, 113] on link "Reading" at bounding box center [159, 108] width 27 height 14
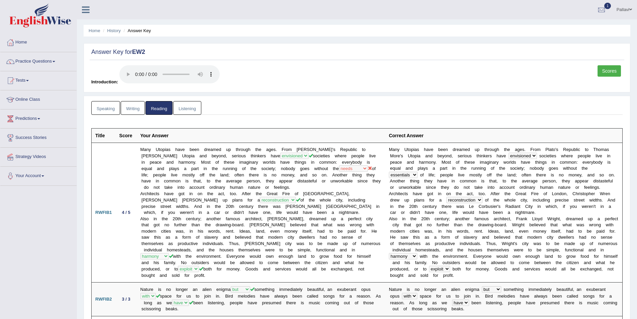
click at [116, 109] on link "Speaking" at bounding box center [105, 108] width 29 height 14
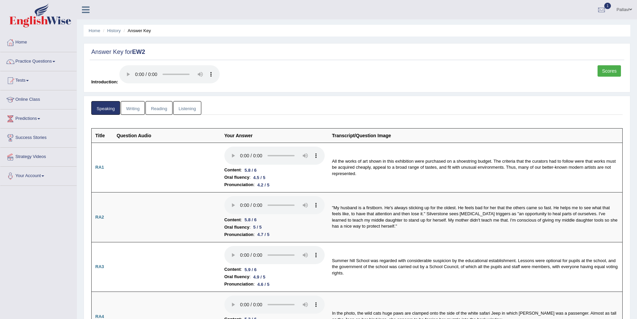
click at [602, 65] on link "Scores" at bounding box center [609, 70] width 23 height 11
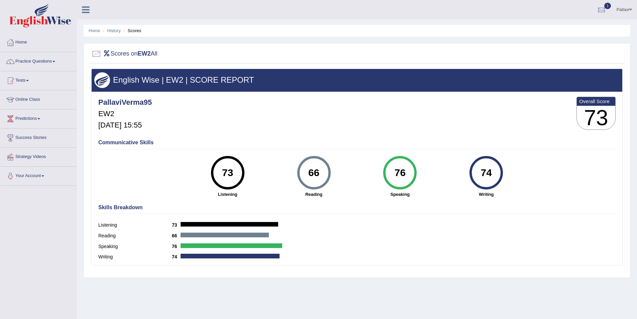
drag, startPoint x: 112, startPoint y: 26, endPoint x: 119, endPoint y: 35, distance: 11.7
click at [112, 26] on ul "Home History Scores" at bounding box center [357, 31] width 547 height 12
click at [120, 35] on ul "Home History Scores" at bounding box center [357, 31] width 547 height 12
click at [116, 32] on link "History" at bounding box center [113, 30] width 13 height 5
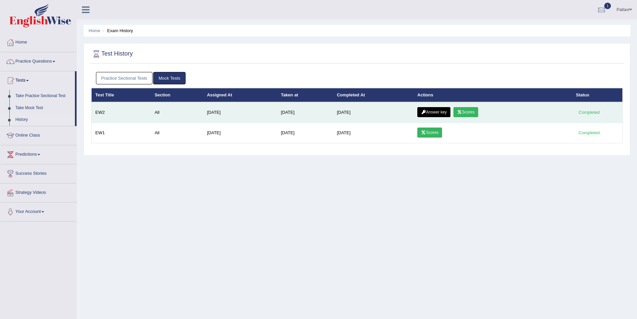
click at [439, 111] on link "Answer key" at bounding box center [433, 112] width 33 height 10
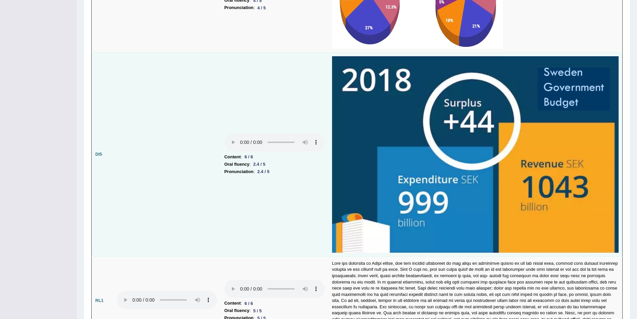
scroll to position [1541, 0]
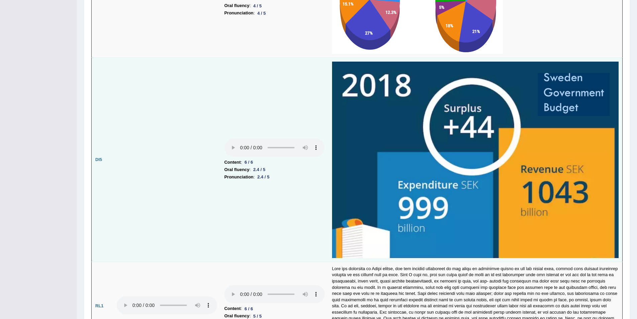
drag, startPoint x: 323, startPoint y: 189, endPoint x: 322, endPoint y: 179, distance: 10.8
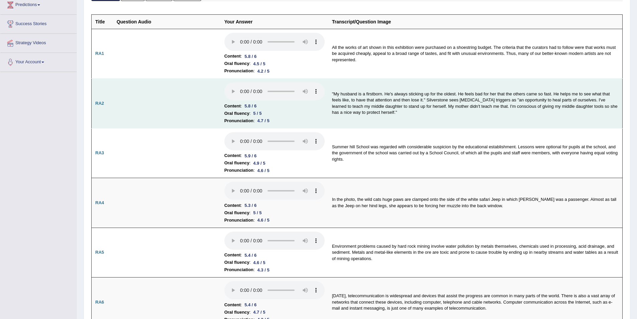
scroll to position [0, 0]
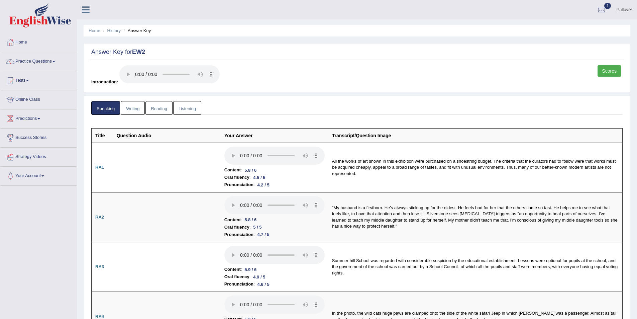
drag, startPoint x: 322, startPoint y: 175, endPoint x: 319, endPoint y: 108, distance: 67.6
click at [601, 76] on link "Scores" at bounding box center [609, 70] width 23 height 11
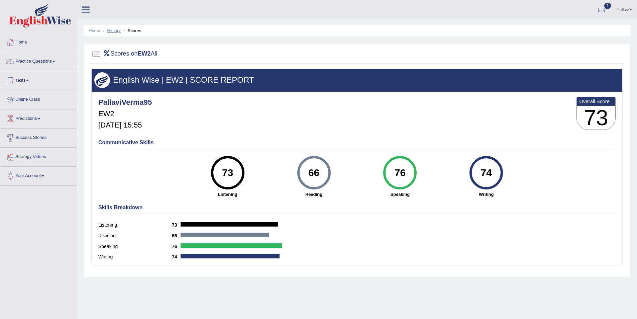
click at [115, 32] on link "History" at bounding box center [113, 30] width 13 height 5
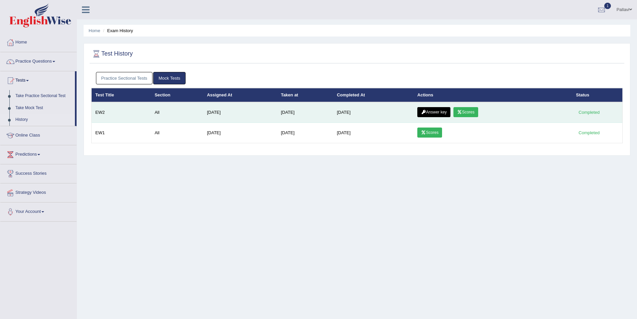
click at [444, 117] on td "Answer key Scores" at bounding box center [493, 112] width 159 height 21
click at [442, 113] on link "Answer key" at bounding box center [433, 112] width 33 height 10
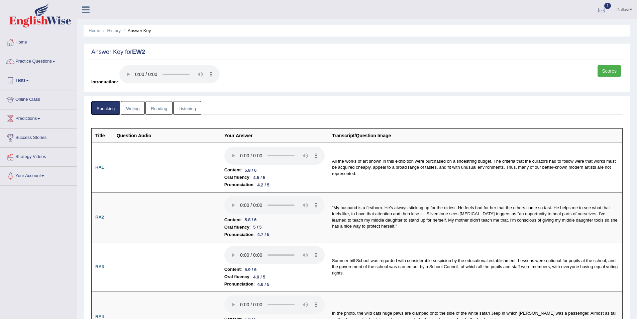
click at [153, 112] on link "Reading" at bounding box center [159, 108] width 27 height 14
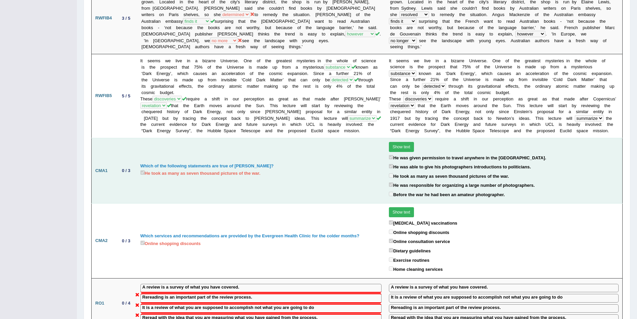
scroll to position [535, 0]
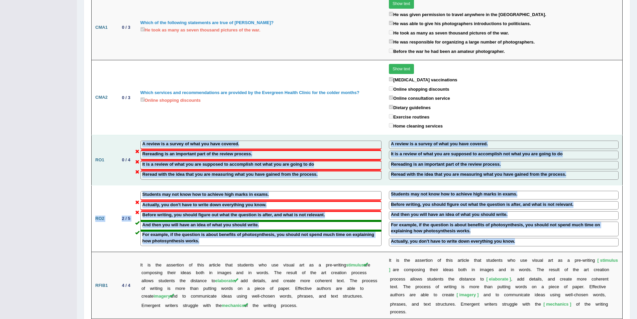
drag, startPoint x: 525, startPoint y: 234, endPoint x: 133, endPoint y: 140, distance: 403.2
click at [133, 140] on tbody "Title Score Your Answer Correct Answer RWFIB1 4 / 5 Many Utopias have been drea…" at bounding box center [357, 123] width 531 height 1061
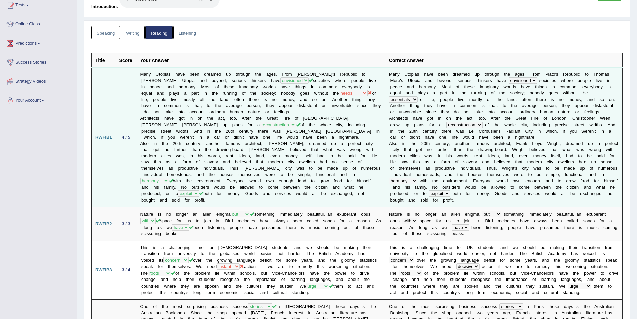
scroll to position [0, 0]
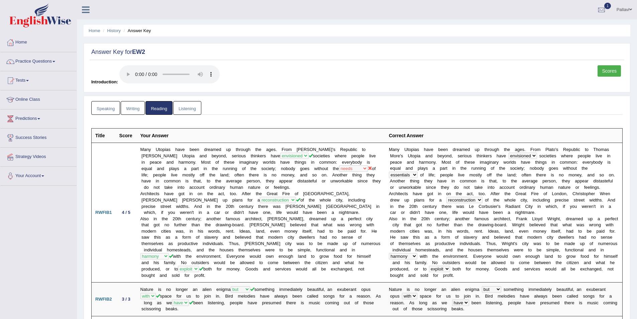
click at [124, 111] on link "Writing" at bounding box center [133, 108] width 24 height 14
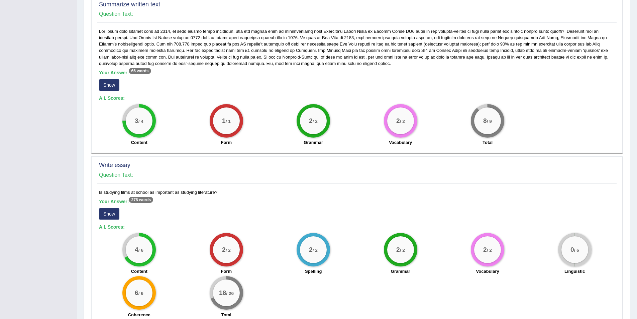
scroll to position [350, 0]
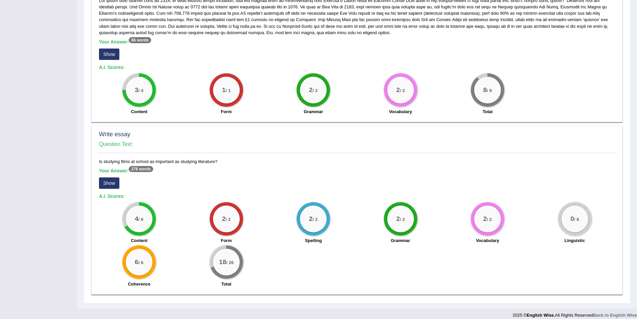
click at [112, 182] on button "Show" at bounding box center [109, 182] width 20 height 11
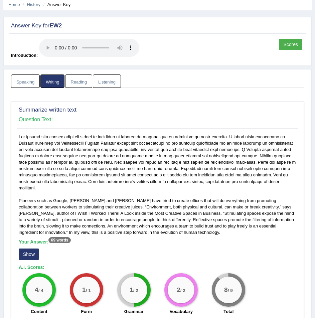
scroll to position [0, 0]
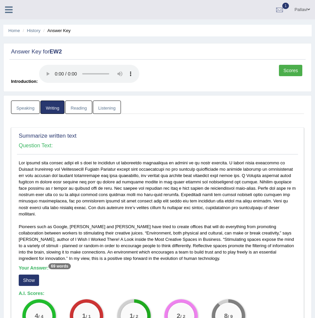
drag, startPoint x: 307, startPoint y: 62, endPoint x: 298, endPoint y: 62, distance: 8.7
click at [306, 62] on div "Answer Key for EW2 Scores Introduction:" at bounding box center [157, 67] width 309 height 49
click at [292, 64] on div "Answer Key for EW2 Scores Introduction:" at bounding box center [157, 67] width 309 height 49
click at [292, 67] on link "Scores" at bounding box center [290, 70] width 23 height 11
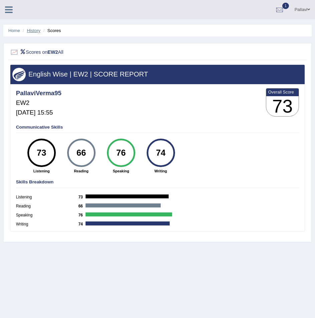
click at [33, 30] on link "History" at bounding box center [33, 30] width 13 height 5
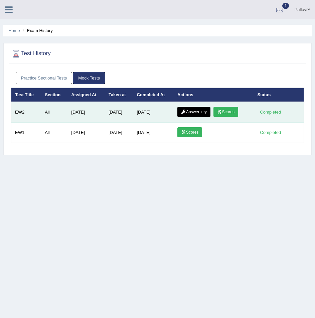
click at [187, 116] on link "Answer key" at bounding box center [194, 112] width 33 height 10
click at [228, 116] on link "Scores" at bounding box center [226, 112] width 25 height 10
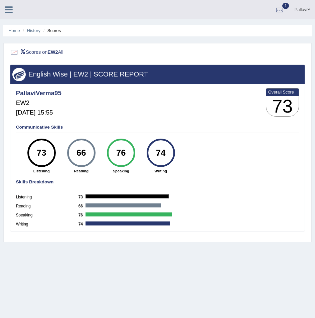
click at [154, 61] on div "Scores on EW2 All English Wise | EW2 | SCORE REPORT PallaviVerma95 EW2 [DATE] 1…" at bounding box center [157, 142] width 309 height 199
